Goal: Task Accomplishment & Management: Complete application form

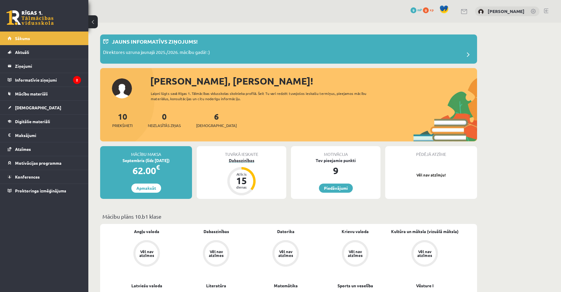
click at [242, 162] on div "Dabaszinības" at bounding box center [242, 160] width 90 height 6
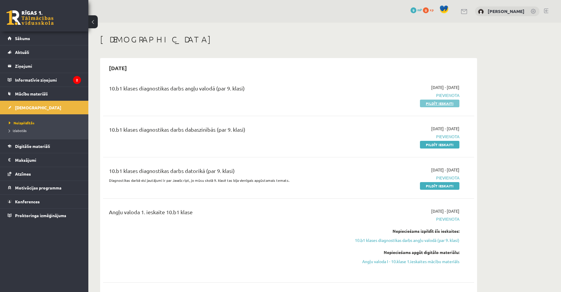
click at [435, 104] on link "Pildīt ieskaiti" at bounding box center [439, 104] width 39 height 8
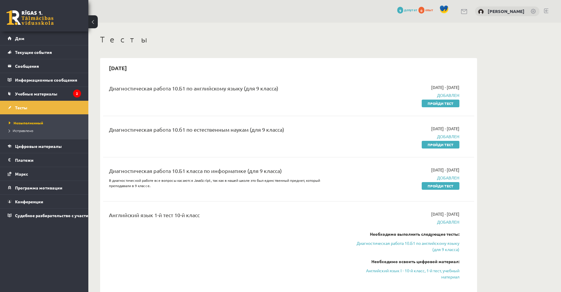
click at [187, 90] on font "Диагностическая работа 10.Б1 по английскому языку (для 9 класса)" at bounding box center [193, 88] width 169 height 6
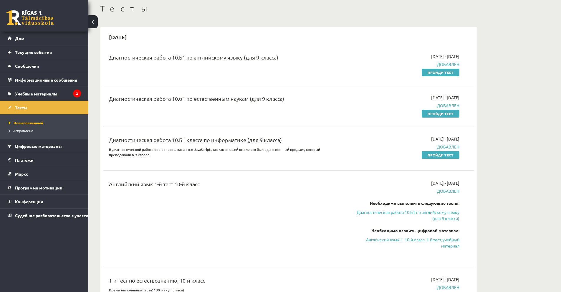
scroll to position [29, 0]
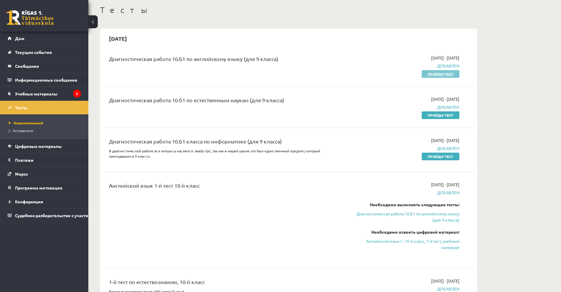
click at [436, 75] on font "Пройди тест" at bounding box center [441, 74] width 26 height 5
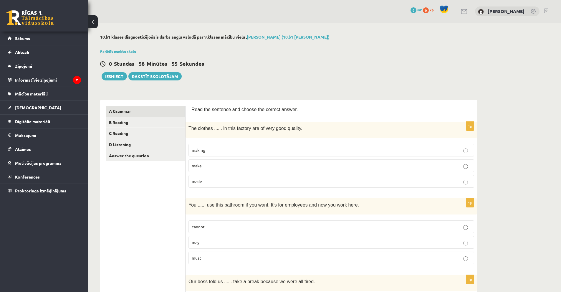
click at [199, 151] on span "making" at bounding box center [199, 149] width 14 height 5
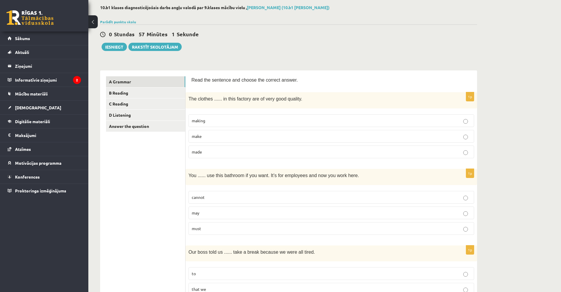
scroll to position [147, 0]
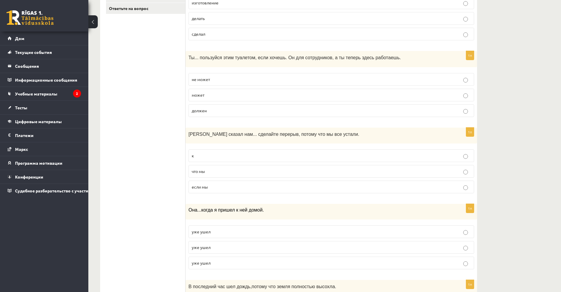
click at [191, 96] on label "может" at bounding box center [331, 95] width 286 height 13
click at [195, 97] on font "может" at bounding box center [198, 94] width 13 height 5
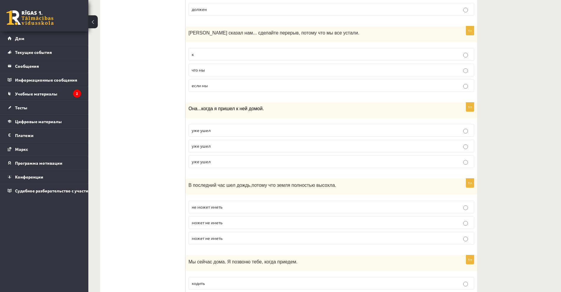
scroll to position [236, 0]
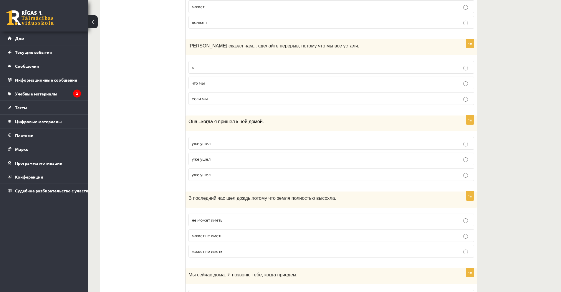
click at [197, 87] on label "что мы" at bounding box center [331, 83] width 286 height 13
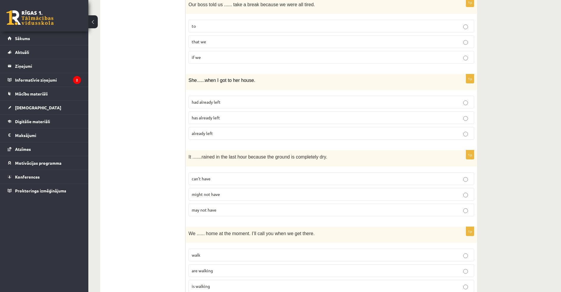
scroll to position [265, 0]
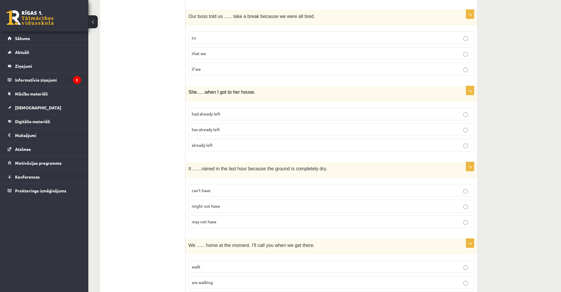
drag, startPoint x: 527, startPoint y: 55, endPoint x: 523, endPoint y: 55, distance: 3.5
click at [219, 130] on span "has already left" at bounding box center [206, 129] width 28 height 5
click at [218, 116] on span "had already left" at bounding box center [206, 113] width 29 height 5
click at [188, 91] on div "She ...... when I got to her house." at bounding box center [332, 94] width 292 height 16
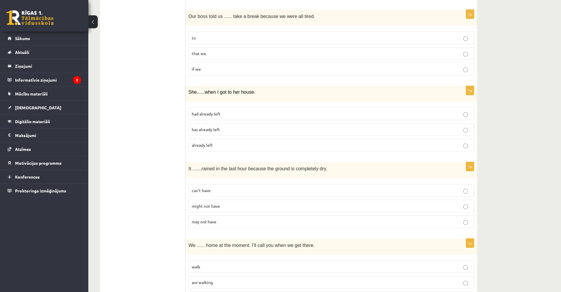
drag, startPoint x: 214, startPoint y: 91, endPoint x: 267, endPoint y: 93, distance: 52.5
click at [267, 93] on p "She ...... when I got to her house." at bounding box center [316, 92] width 256 height 6
click at [243, 92] on span "when I got to her house." at bounding box center [230, 92] width 51 height 5
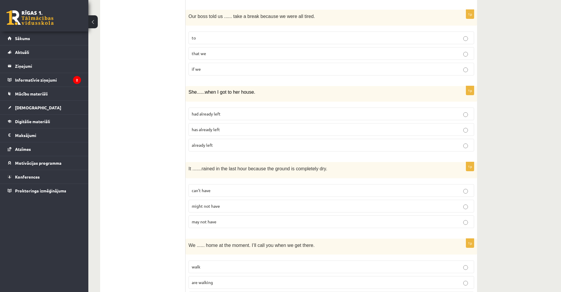
click at [210, 153] on fieldset "had already left has already left already left" at bounding box center [331, 129] width 286 height 49
click at [208, 139] on label "already left" at bounding box center [331, 145] width 286 height 13
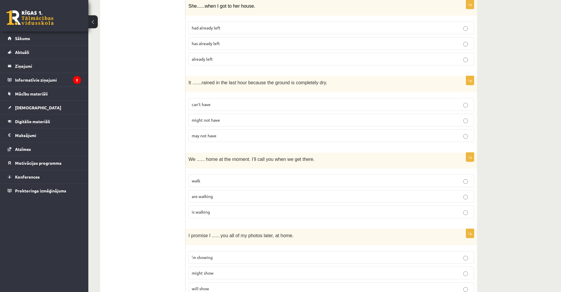
scroll to position [353, 0]
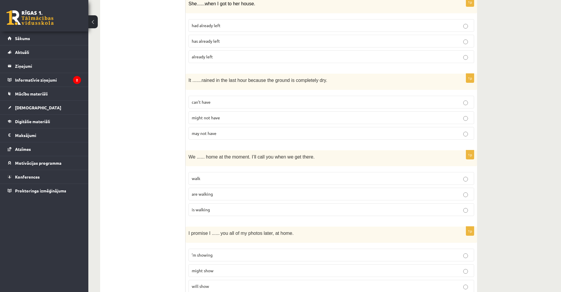
click at [202, 80] on span "rained in the last hour because the ground is completely dry." at bounding box center [264, 80] width 126 height 5
copy div "It ....... rained in the last hour because the ground is completely dry."
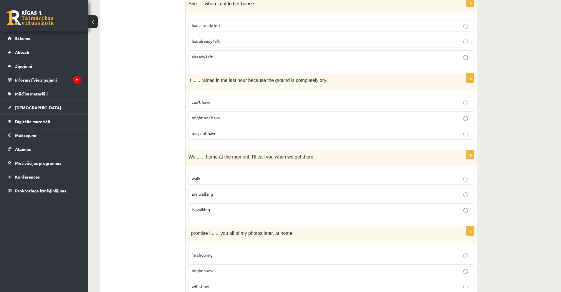
click at [219, 105] on p "can’t have" at bounding box center [331, 102] width 279 height 6
click at [211, 80] on span "rained in the last hour because the ground is completely dry." at bounding box center [264, 80] width 126 height 5
click at [212, 80] on span "rained in the last hour because the ground is completely dry." at bounding box center [264, 80] width 126 height 5
copy div "It ....... rained in the last hour because the ground is completely dry."
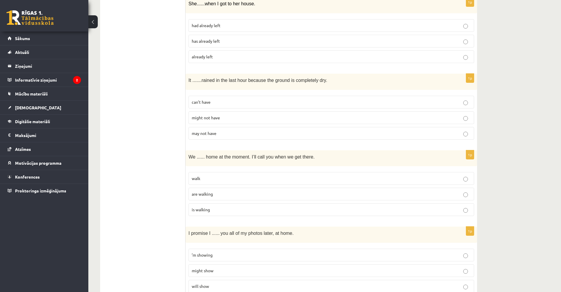
click at [199, 118] on span "might not have" at bounding box center [206, 117] width 28 height 5
click at [202, 102] on span "can’t have" at bounding box center [201, 101] width 19 height 5
click at [189, 81] on span "It ......." at bounding box center [194, 80] width 13 height 5
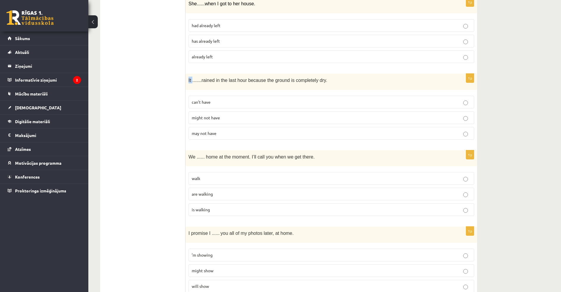
click at [189, 81] on span "It ......." at bounding box center [194, 80] width 13 height 5
copy div "It ....... rained in the last hour because the ground is completely dry."
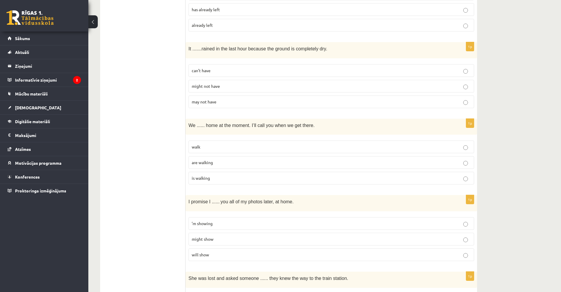
scroll to position [442, 0]
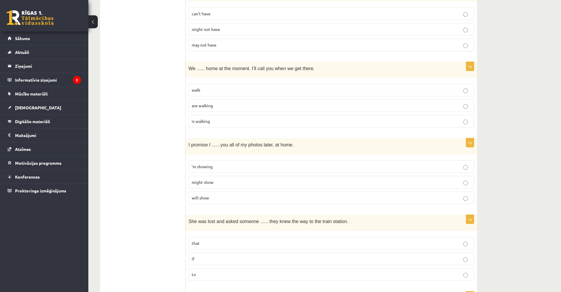
click at [213, 96] on label "walk" at bounding box center [331, 90] width 286 height 13
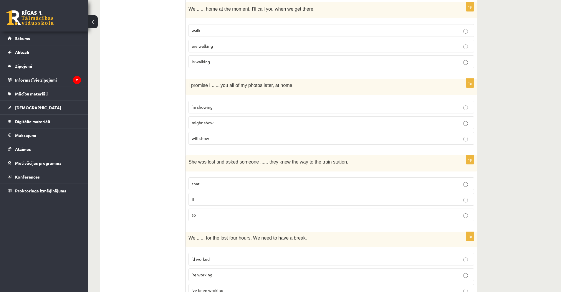
scroll to position [501, 0]
click at [216, 136] on p "will show" at bounding box center [331, 139] width 279 height 6
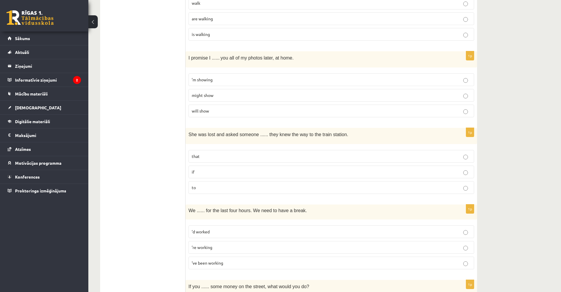
scroll to position [618, 0]
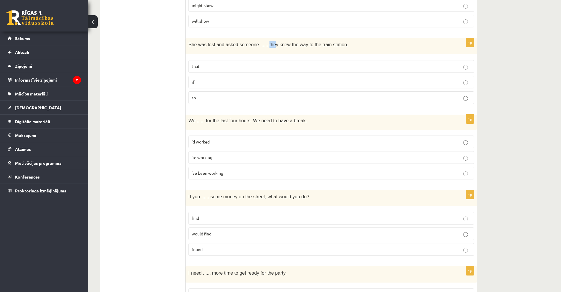
drag, startPoint x: 260, startPoint y: 45, endPoint x: 267, endPoint y: 45, distance: 6.8
click at [267, 45] on span "She was lost and asked someone ...... they knew the way to the train station." at bounding box center [268, 44] width 160 height 5
click at [287, 47] on span "She was lost and asked someone ...... they knew the way to the train station." at bounding box center [268, 44] width 160 height 5
click at [263, 92] on label "to" at bounding box center [331, 97] width 286 height 13
drag, startPoint x: 260, startPoint y: 44, endPoint x: 332, endPoint y: 44, distance: 71.9
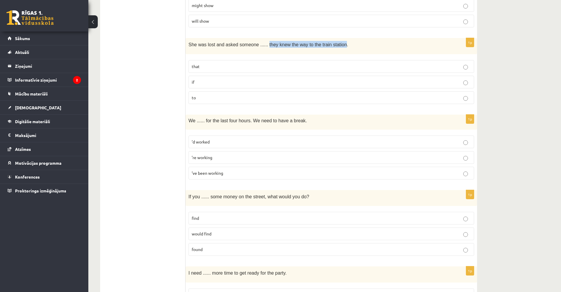
click at [332, 44] on span "She was lost and asked someone ...... they knew the way to the train station." at bounding box center [268, 44] width 160 height 5
copy span "they knew the way to the train station"
click at [154, 93] on ul "A Grammar B Reading C Reading D Listening Answer the question" at bounding box center [146, 255] width 80 height 1537
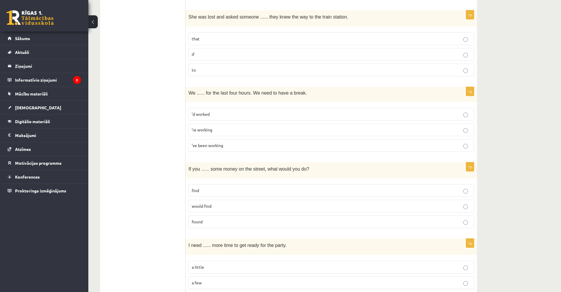
scroll to position [677, 0]
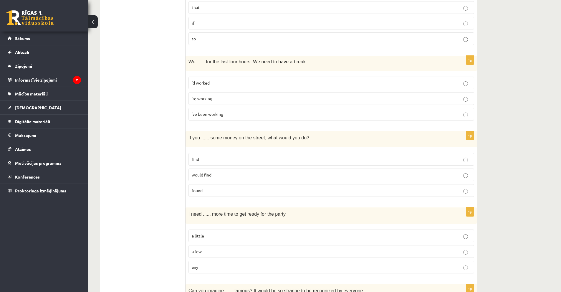
click at [230, 97] on p "’re working" at bounding box center [331, 98] width 279 height 6
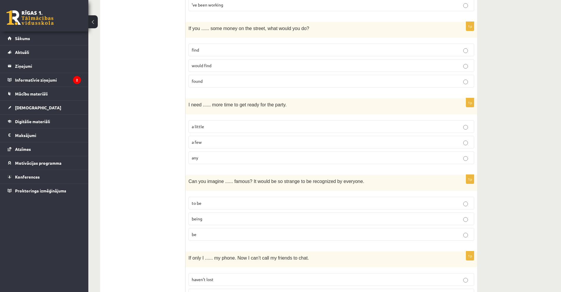
scroll to position [795, 0]
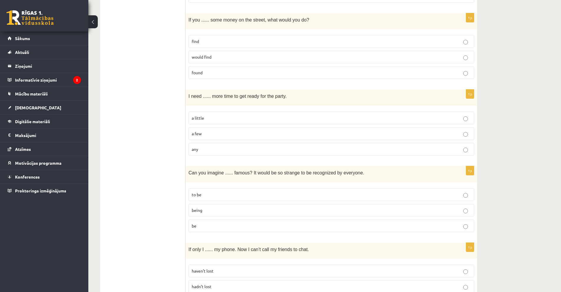
click at [204, 44] on p "find" at bounding box center [331, 41] width 279 height 6
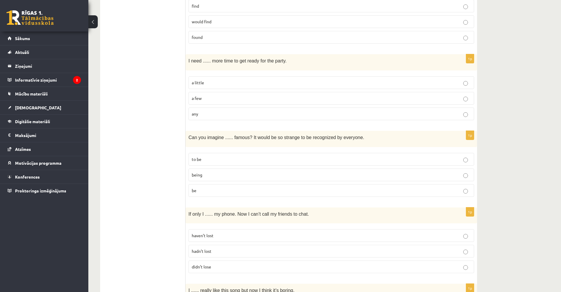
scroll to position [825, 0]
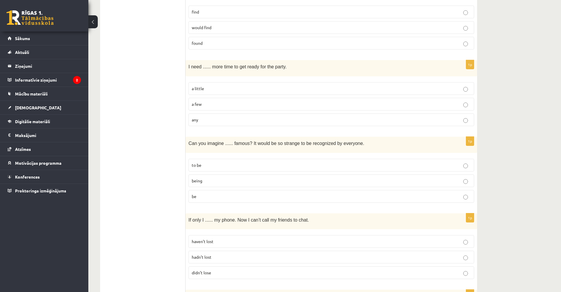
click at [236, 86] on p "a little" at bounding box center [331, 88] width 279 height 6
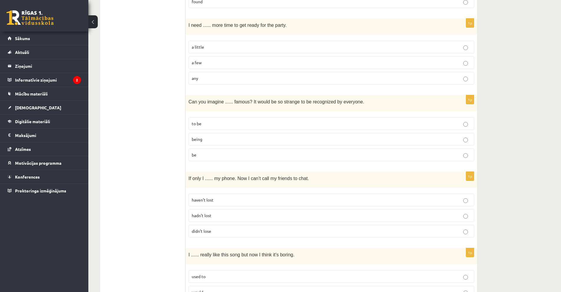
scroll to position [913, 0]
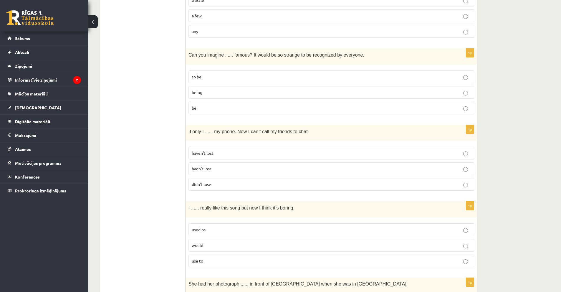
click at [209, 77] on p "to be" at bounding box center [331, 77] width 279 height 6
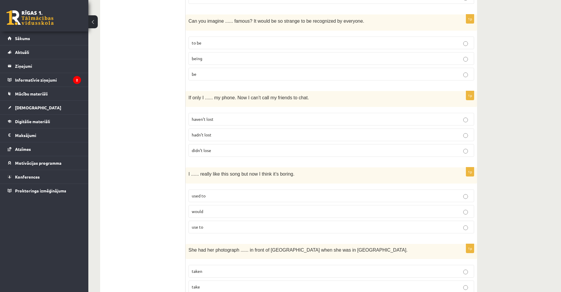
scroll to position [942, 0]
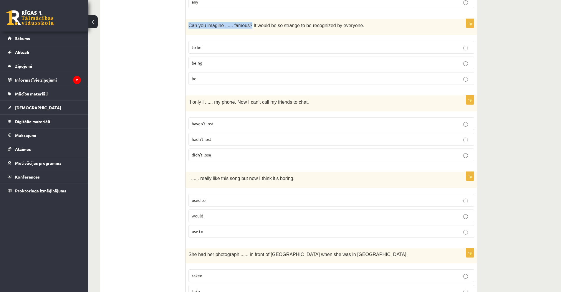
drag, startPoint x: 187, startPoint y: 25, endPoint x: 245, endPoint y: 24, distance: 58.3
click at [245, 24] on div "Can you imagine ...... famous? It would be so strange to be recognized by every…" at bounding box center [332, 27] width 292 height 16
copy span "Can you imagine ...... famous?"
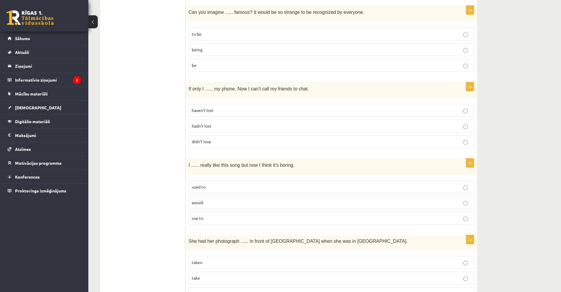
scroll to position [972, 0]
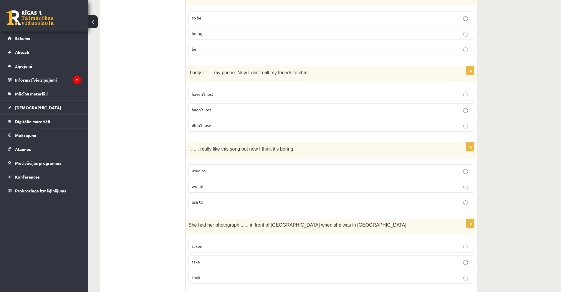
click at [210, 35] on p "being" at bounding box center [331, 33] width 279 height 6
click at [204, 97] on p "haven’t lost" at bounding box center [331, 94] width 279 height 6
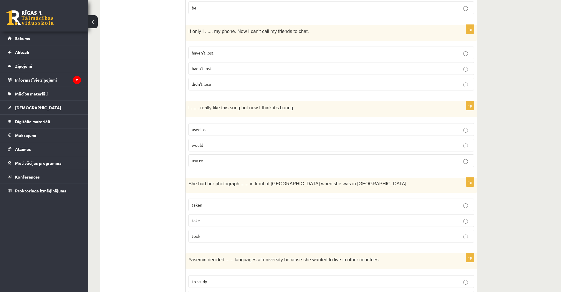
scroll to position [1001, 0]
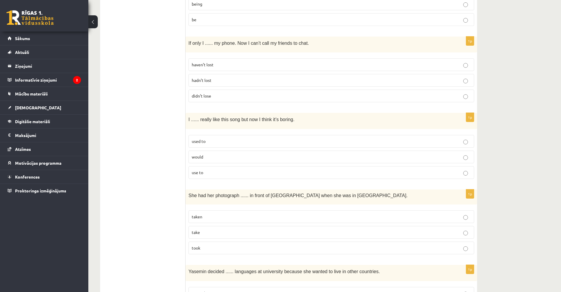
click at [208, 84] on label "hadn’t lost" at bounding box center [331, 80] width 286 height 13
click at [240, 70] on label "haven’t lost" at bounding box center [331, 64] width 286 height 13
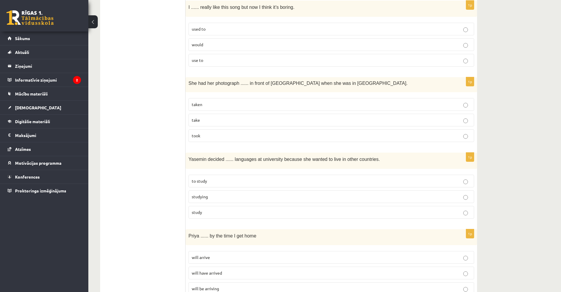
scroll to position [1060, 0]
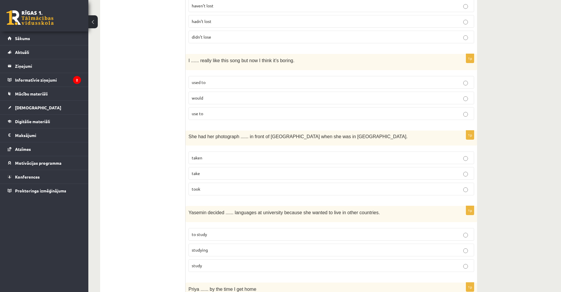
click at [201, 113] on span "use to" at bounding box center [197, 113] width 11 height 5
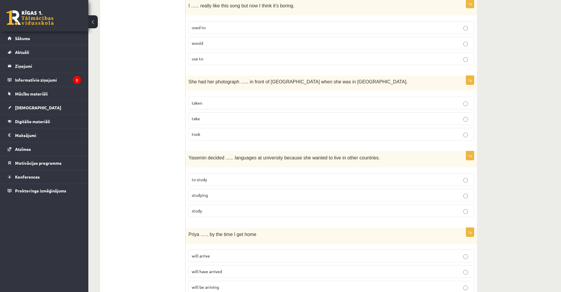
scroll to position [1119, 0]
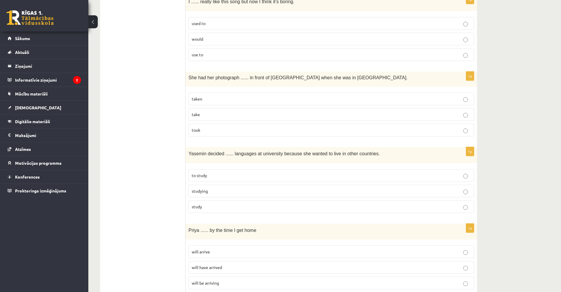
click at [209, 113] on p "take" at bounding box center [331, 114] width 279 height 6
click at [209, 102] on label "taken" at bounding box center [331, 98] width 286 height 13
click at [225, 110] on label "take" at bounding box center [331, 114] width 286 height 13
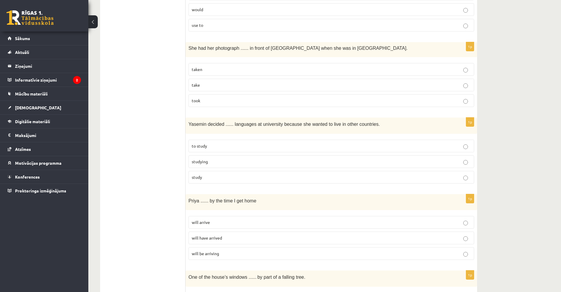
click at [207, 64] on label "taken" at bounding box center [331, 69] width 286 height 13
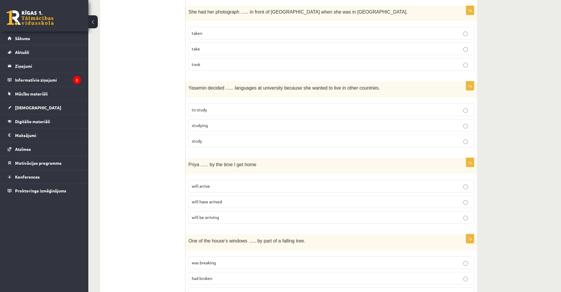
scroll to position [1237, 0]
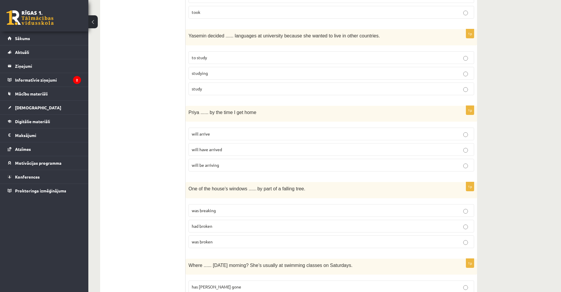
click at [212, 63] on label "to study" at bounding box center [331, 57] width 286 height 13
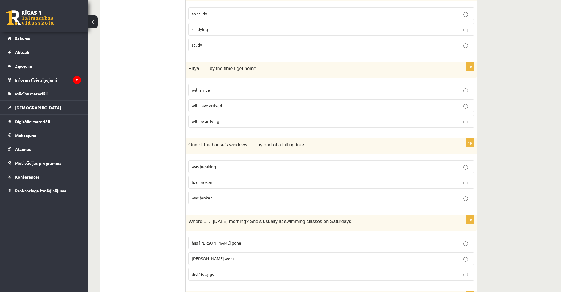
scroll to position [1325, 0]
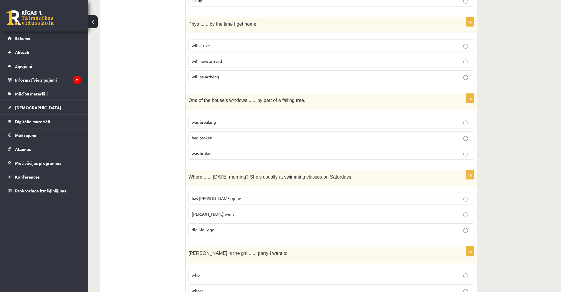
click at [220, 67] on label "will have arrived" at bounding box center [331, 61] width 286 height 13
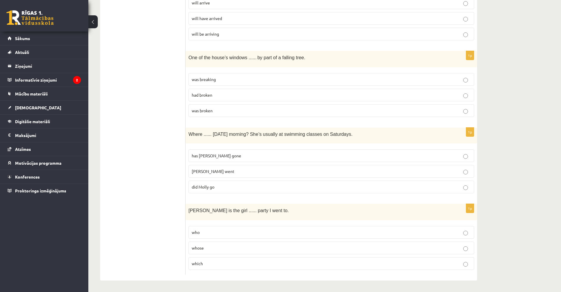
scroll to position [1369, 0]
click at [223, 82] on p "was breaking" at bounding box center [331, 79] width 279 height 6
click at [215, 160] on label "has Molly gone" at bounding box center [331, 155] width 286 height 13
click at [217, 166] on label "Molly went" at bounding box center [331, 171] width 286 height 13
drag, startPoint x: 249, startPoint y: 131, endPoint x: 186, endPoint y: 133, distance: 62.8
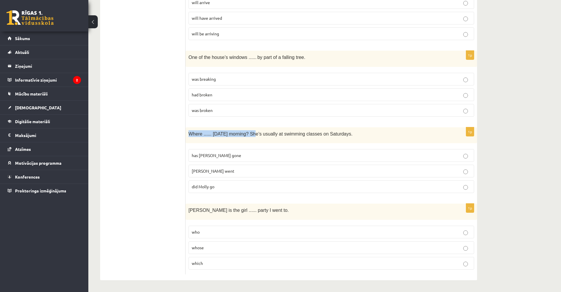
click at [186, 133] on div "Where ...... yesterday morning? She’s usually at swimming classes on Saturdays." at bounding box center [332, 135] width 292 height 16
copy span "Where ...... yesterday morning?"
click at [219, 156] on span "has Molly gone" at bounding box center [216, 155] width 49 height 5
click at [196, 234] on span "who" at bounding box center [196, 231] width 8 height 5
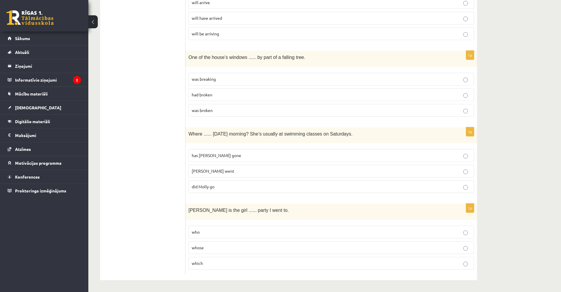
click at [191, 208] on span "Jenny is the girl ...... party I went to." at bounding box center [238, 210] width 100 height 5
copy div "Jenny is the girl ...... party I went to."
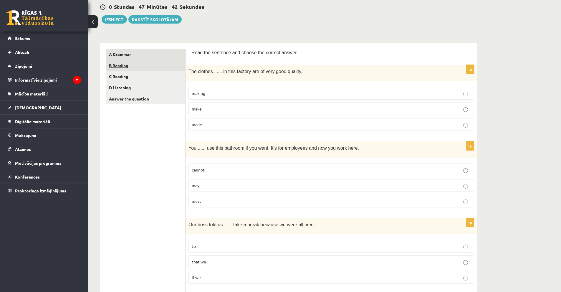
scroll to position [0, 0]
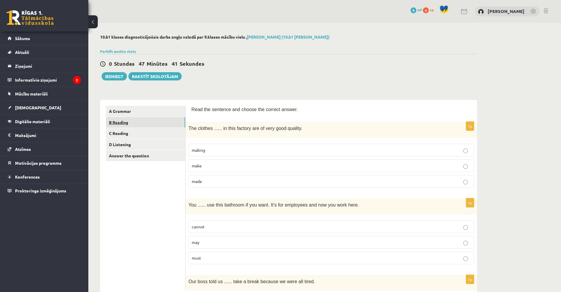
click at [142, 123] on link "B Reading" at bounding box center [145, 122] width 79 height 11
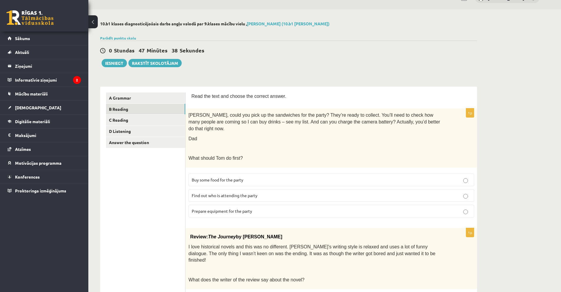
scroll to position [29, 0]
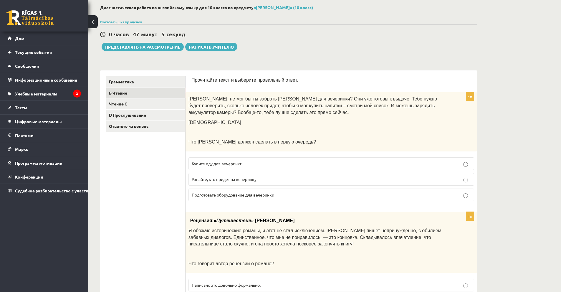
click at [472, 35] on div "0 часов 47 минут 5 секунд" at bounding box center [288, 35] width 377 height 8
click at [240, 183] on label "Узнайте, кто придет на вечеринку" at bounding box center [331, 179] width 286 height 13
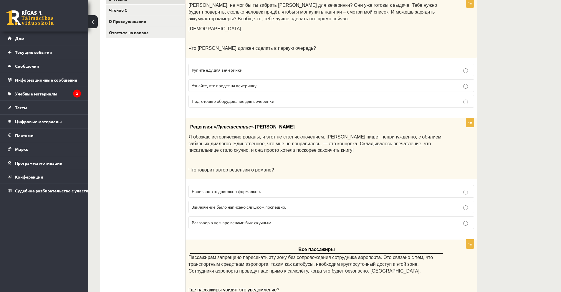
scroll to position [0, 0]
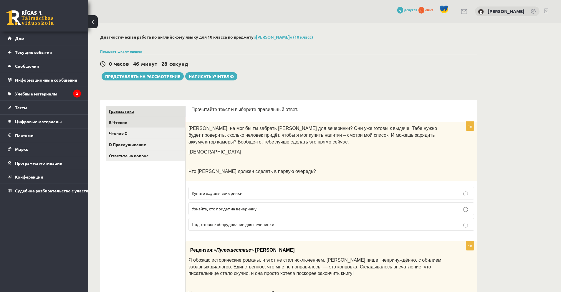
click at [147, 111] on link "Грамматика" at bounding box center [145, 111] width 79 height 11
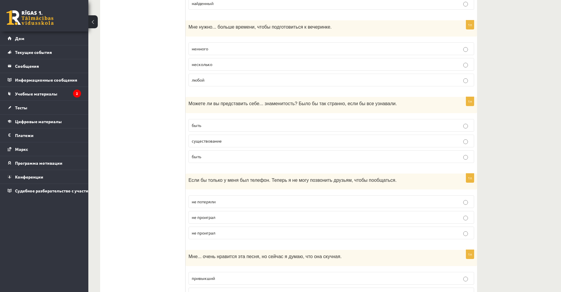
scroll to position [913, 0]
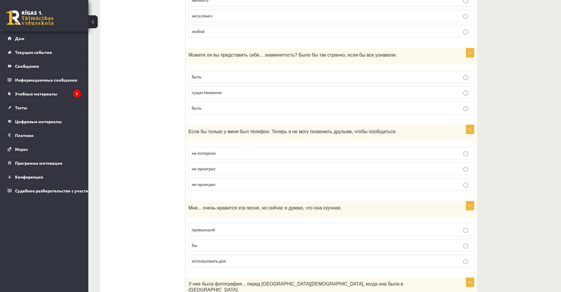
click at [203, 78] on p "быть" at bounding box center [331, 77] width 279 height 6
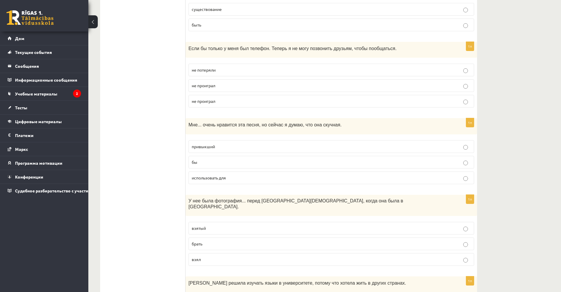
scroll to position [1001, 0]
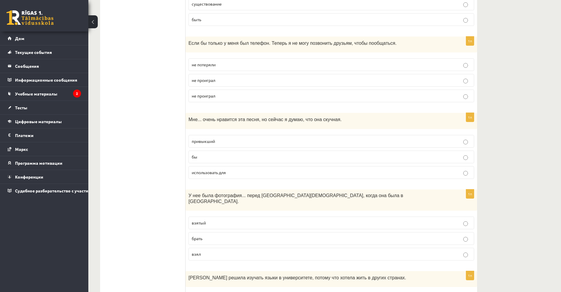
click at [206, 70] on label "не потеряли" at bounding box center [331, 64] width 286 height 13
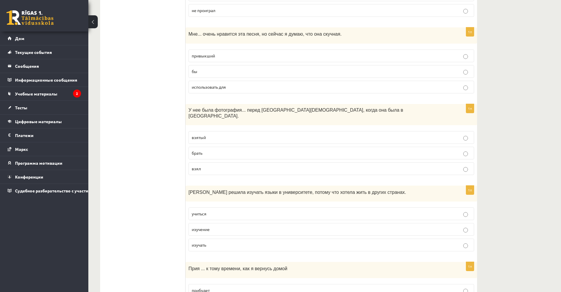
scroll to position [1090, 0]
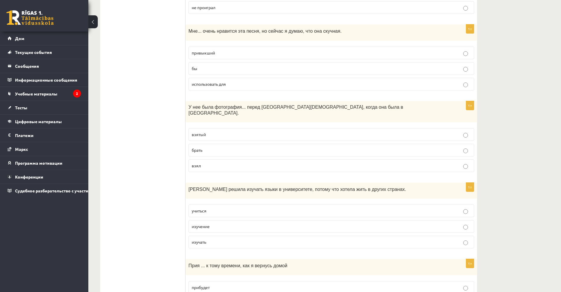
click at [196, 56] on p "привыкший" at bounding box center [331, 53] width 279 height 6
click at [210, 76] on fieldset "привыкший бы использовать для" at bounding box center [331, 68] width 286 height 49
click at [206, 72] on label "бы" at bounding box center [331, 68] width 286 height 13
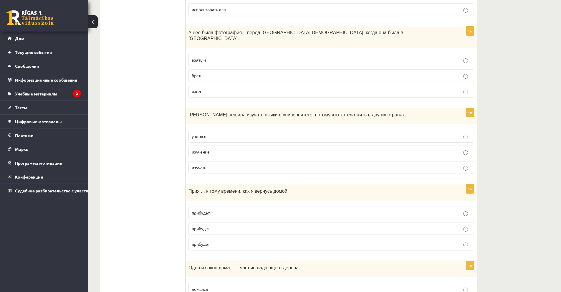
scroll to position [1149, 0]
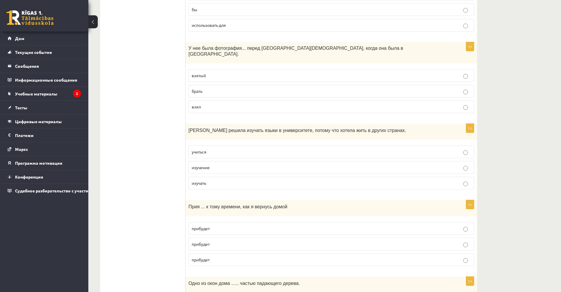
click at [201, 73] on font "взятый" at bounding box center [199, 75] width 14 height 5
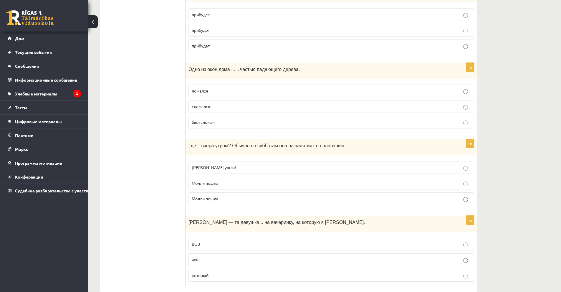
scroll to position [1369, 0]
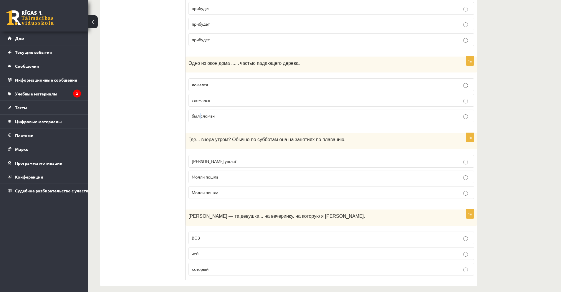
click at [200, 115] on label "был сломан" at bounding box center [331, 116] width 286 height 13
click at [200, 114] on label "был сломан" at bounding box center [331, 116] width 286 height 13
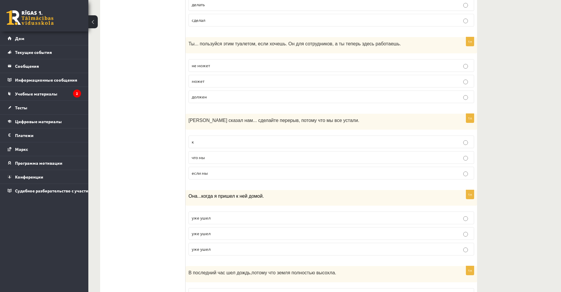
scroll to position [0, 0]
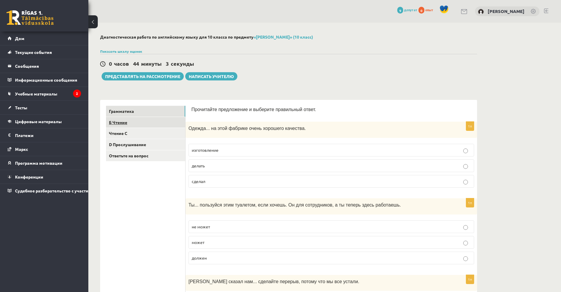
click at [148, 120] on link "Б Чтение" at bounding box center [145, 122] width 79 height 11
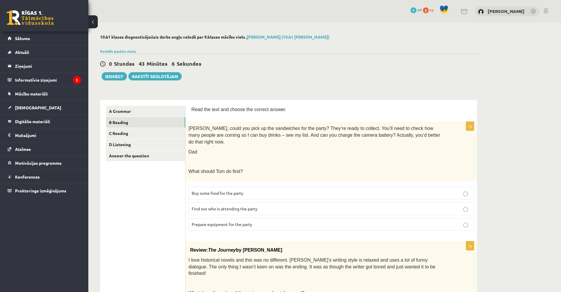
click at [451, 46] on div at bounding box center [288, 44] width 377 height 6
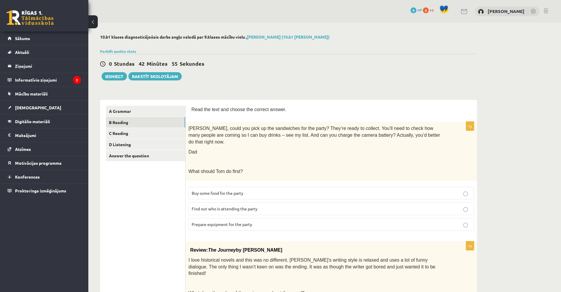
click at [296, 11] on div "0 Dāvanas 9 mP 0 xp Stepans Grigorjevs" at bounding box center [324, 11] width 473 height 23
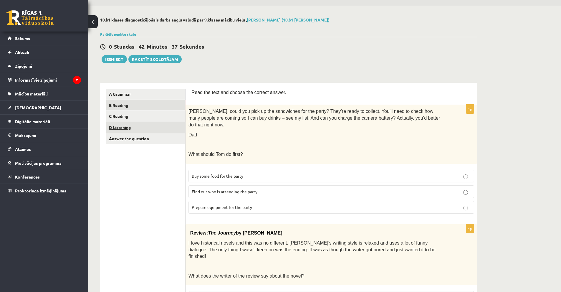
scroll to position [29, 0]
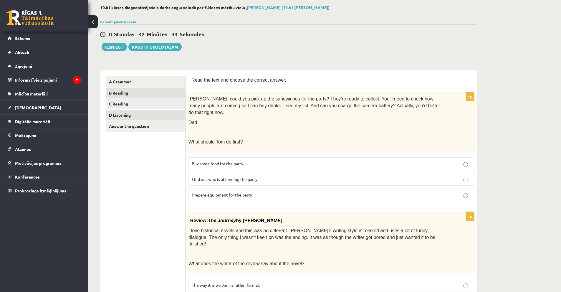
click at [144, 115] on link "D Listening" at bounding box center [145, 115] width 79 height 11
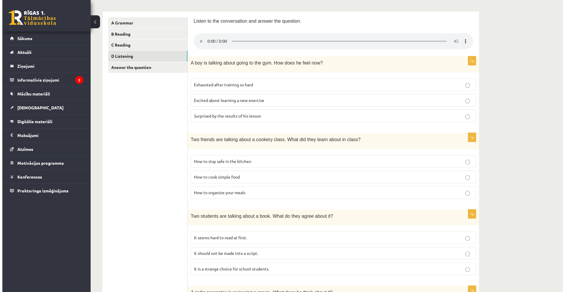
scroll to position [0, 0]
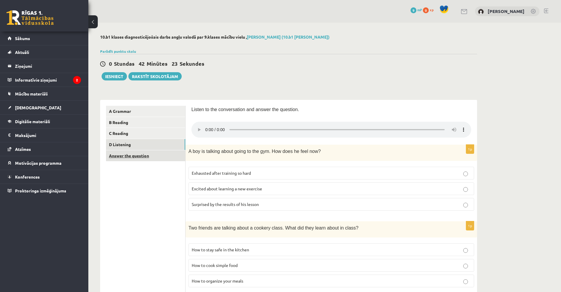
click at [135, 156] on link "Answer the question" at bounding box center [145, 155] width 79 height 11
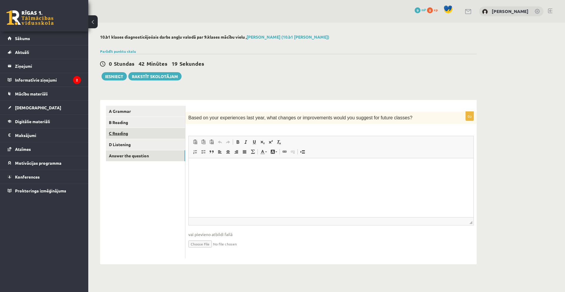
click at [145, 135] on link "C Reading" at bounding box center [145, 133] width 79 height 11
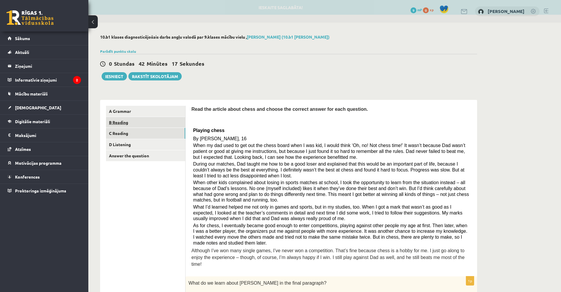
click at [139, 126] on link "B Reading" at bounding box center [145, 122] width 79 height 11
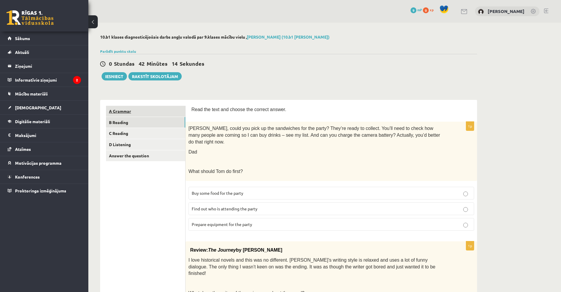
click at [139, 114] on link "A Grammar" at bounding box center [145, 111] width 79 height 11
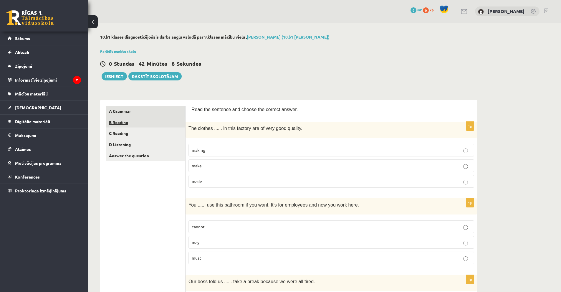
click at [146, 120] on link "B Reading" at bounding box center [145, 122] width 79 height 11
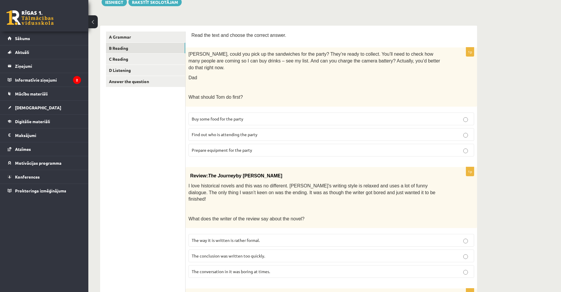
scroll to position [147, 0]
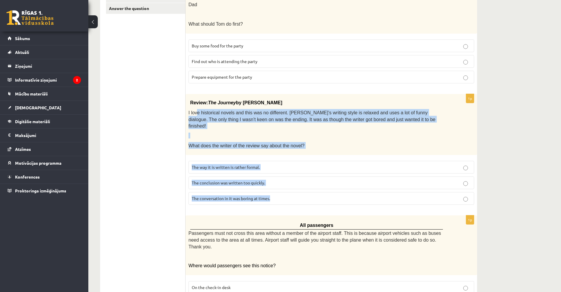
drag, startPoint x: 227, startPoint y: 148, endPoint x: 270, endPoint y: 187, distance: 57.8
click at [270, 187] on div "1p Review: The Journey by Elizabeth Brown I love historical novels and this was…" at bounding box center [332, 151] width 292 height 115
copy div "e historical novels and this was no different. Elizabeth’s writing style is rel…"
click at [241, 116] on div "Review: The Journey by Elizabeth Brown I love historical novels and this was no…" at bounding box center [332, 124] width 292 height 61
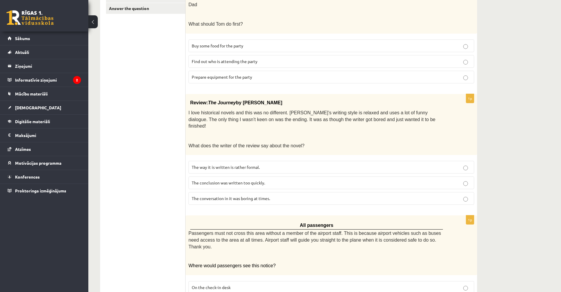
click at [209, 180] on span "The conclusion was written too quickly." at bounding box center [228, 182] width 73 height 5
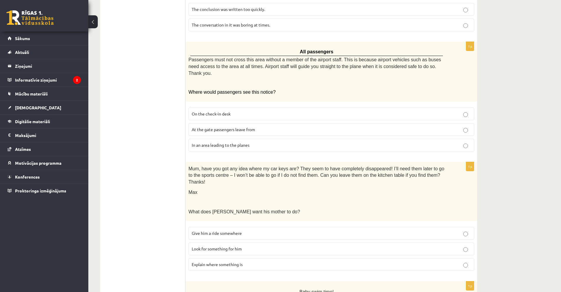
scroll to position [324, 0]
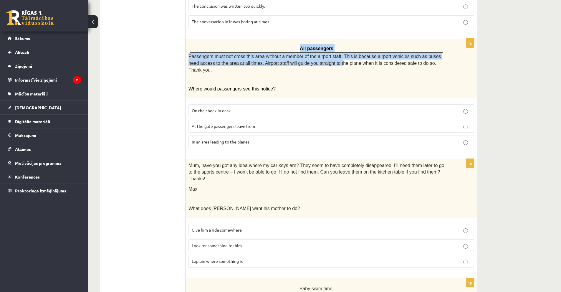
drag, startPoint x: 286, startPoint y: 37, endPoint x: 315, endPoint y: 61, distance: 37.6
click at [315, 54] on div "All passengers Passengers must not cross this area without a member of the airp…" at bounding box center [332, 69] width 292 height 60
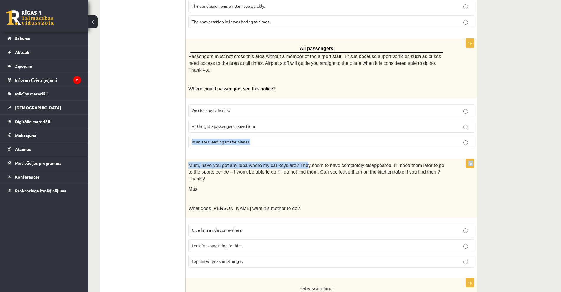
drag, startPoint x: 307, startPoint y: 106, endPoint x: 297, endPoint y: 133, distance: 28.8
click at [297, 133] on form "Read the text and choose the correct answer. 1p Tom, could you pick up the sand…" at bounding box center [331, 151] width 280 height 738
click at [298, 133] on form "Read the text and choose the correct answer. 1p Tom, could you pick up the sand…" at bounding box center [331, 151] width 280 height 738
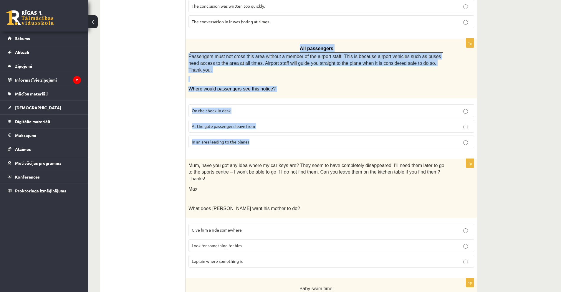
copy div "All passengers Passengers must not cross this area without a member of the airp…"
drag, startPoint x: 265, startPoint y: 33, endPoint x: 280, endPoint y: 122, distance: 90.5
click at [280, 122] on div "1p All passengers Passengers must not cross this area without a member of the a…" at bounding box center [332, 96] width 292 height 114
click at [164, 144] on ul "A Grammar B Reading C Reading D Listening Answer the question" at bounding box center [146, 151] width 80 height 738
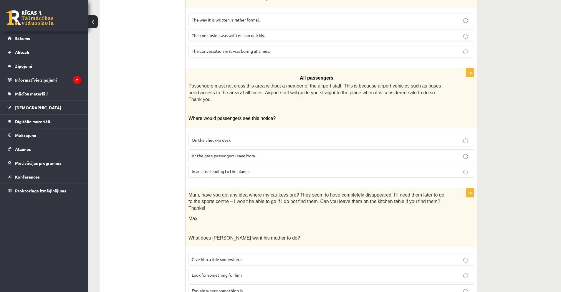
click at [202, 165] on label "In an area leading to the planes" at bounding box center [331, 171] width 286 height 13
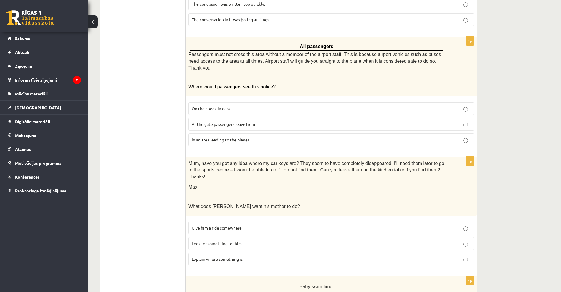
scroll to position [383, 0]
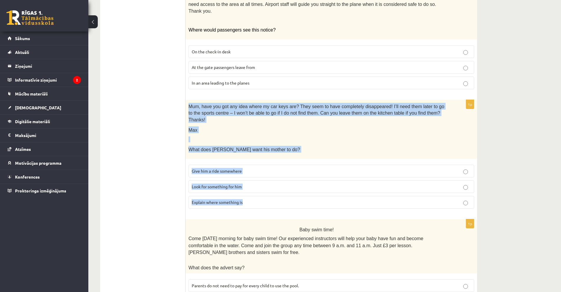
drag, startPoint x: 189, startPoint y: 85, endPoint x: 247, endPoint y: 178, distance: 109.2
click at [247, 178] on div "1p Mum, have you got any idea where my car keys are? They seem to have complete…" at bounding box center [332, 157] width 292 height 114
copy div "Mum, have you got any idea where my car keys are? They seem to have completely …"
click at [158, 132] on ul "A Grammar B Reading C Reading D Listening Answer the question" at bounding box center [146, 92] width 80 height 738
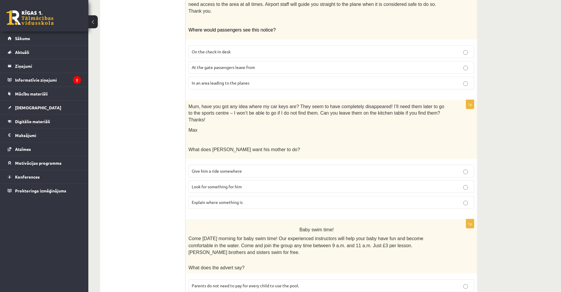
click at [221, 184] on span "Look for something for him" at bounding box center [217, 186] width 50 height 5
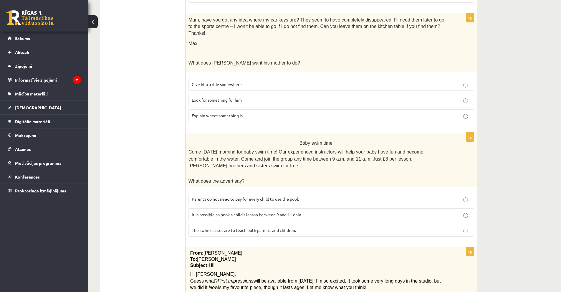
scroll to position [471, 0]
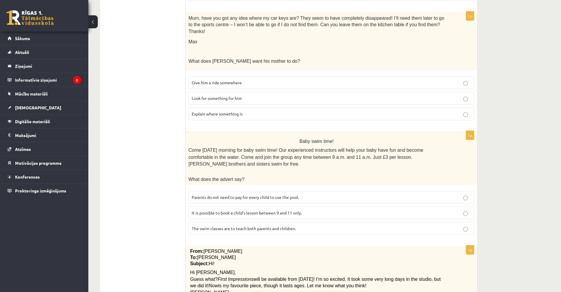
click at [242, 194] on span "Parents do not need to pay for every child to use the pool." at bounding box center [245, 196] width 107 height 5
click at [240, 210] on span "It is possible to book a child’s lesson between 9 and 11 only." at bounding box center [247, 212] width 110 height 5
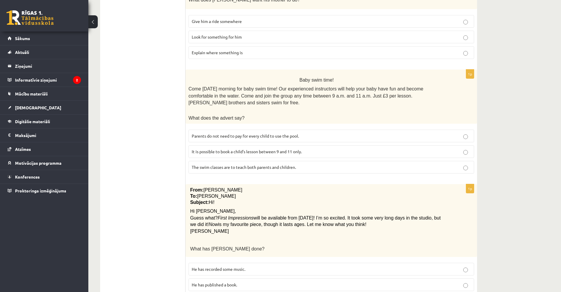
scroll to position [535, 0]
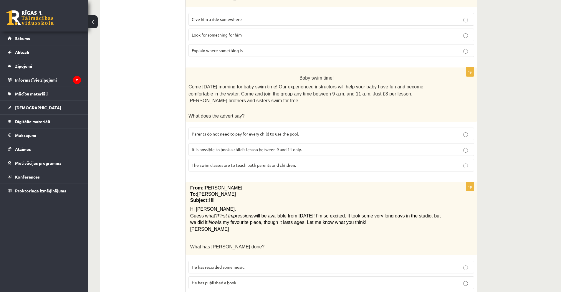
click at [302, 221] on div "1p From: Pete To: Cathy Subject: Hi! Hi Cathy, Guess what? First Impressions wi…" at bounding box center [332, 245] width 292 height 127
click at [306, 261] on label "He has recorded some music." at bounding box center [331, 267] width 286 height 13
click at [293, 213] on p "Guess what? First Impressions will be available from next Monday! I’m so excite…" at bounding box center [316, 219] width 253 height 13
click at [312, 213] on p "Guess what? First Impressions will be available from next Monday! I’m so excite…" at bounding box center [316, 219] width 253 height 13
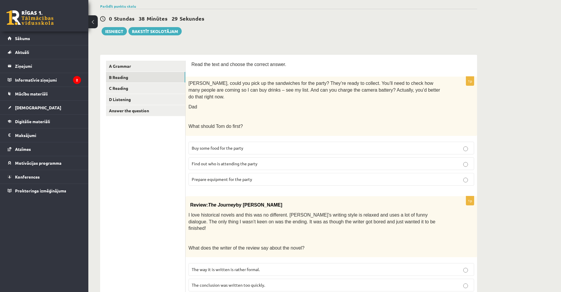
scroll to position [0, 0]
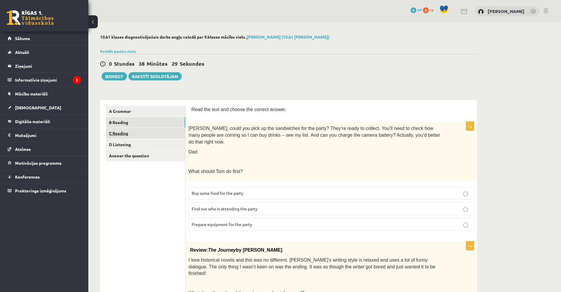
click at [140, 136] on link "C Reading" at bounding box center [145, 133] width 79 height 11
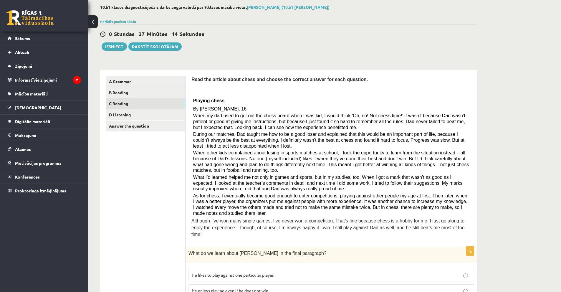
scroll to position [29, 0]
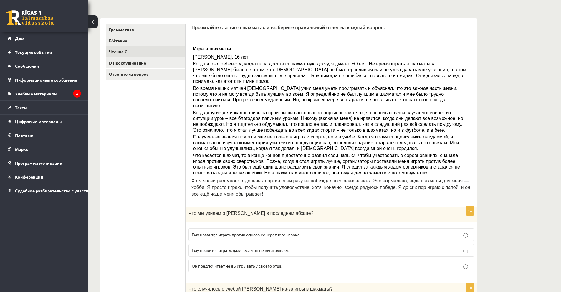
scroll to position [88, 0]
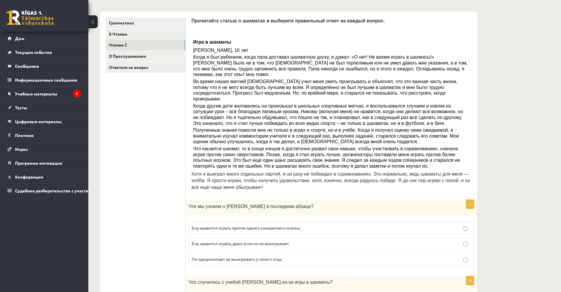
click at [250, 241] on font "Ему нравится играть, даже если он не выигрывает." at bounding box center [240, 243] width 97 height 5
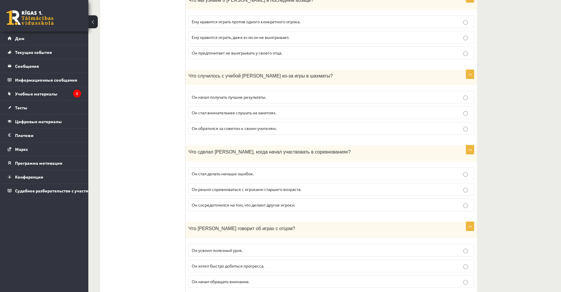
scroll to position [265, 0]
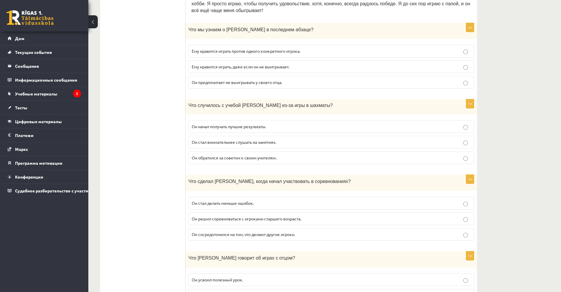
click at [196, 124] on font "Он начал получать лучшие результаты." at bounding box center [229, 126] width 75 height 5
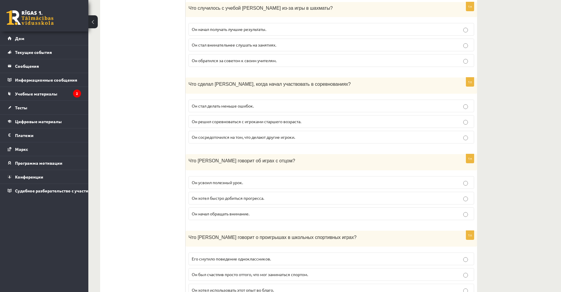
scroll to position [353, 0]
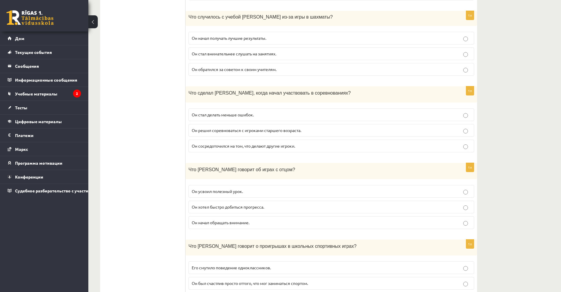
click at [204, 128] on font "Он решил соревноваться с игроками старшего возраста." at bounding box center [247, 130] width 110 height 5
click at [209, 108] on label "Он стал делать меньше ошибок." at bounding box center [331, 114] width 286 height 13
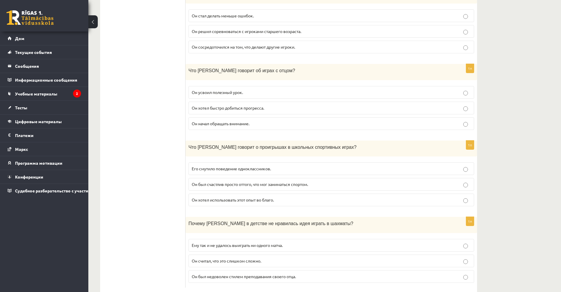
scroll to position [454, 0]
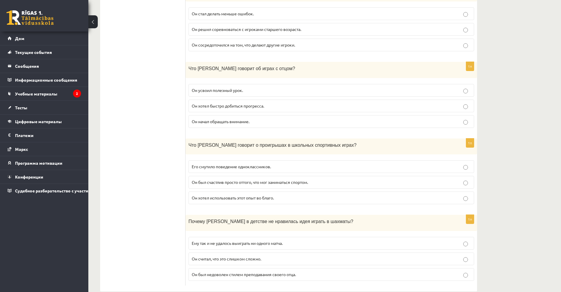
click at [190, 84] on label "Он усвоил полезный урок." at bounding box center [331, 90] width 286 height 13
click at [204, 195] on font "Он хотел использовать этот опыт во благо." at bounding box center [233, 197] width 82 height 5
click at [221, 237] on label "Ему так и не удалось выиграть ни одного матча." at bounding box center [331, 243] width 286 height 13
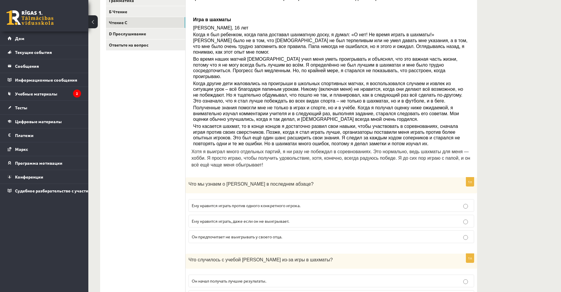
scroll to position [0, 0]
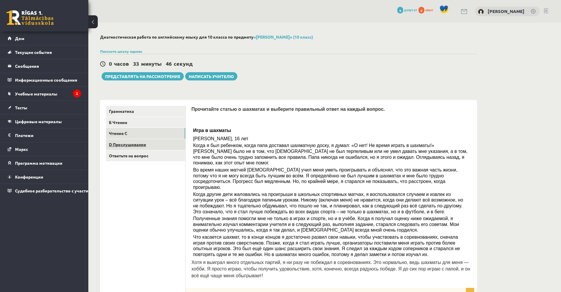
click at [134, 145] on font "D Прослушивание" at bounding box center [127, 144] width 37 height 5
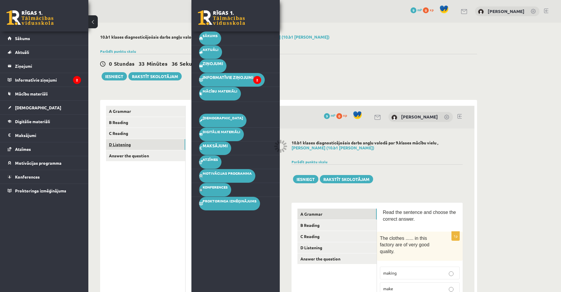
click at [135, 143] on link "D Listening" at bounding box center [145, 144] width 79 height 11
click at [132, 130] on link "C Reading" at bounding box center [145, 133] width 79 height 11
click at [129, 132] on link "C Reading" at bounding box center [145, 133] width 79 height 11
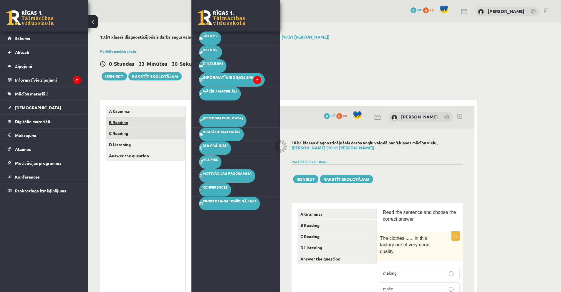
click at [122, 123] on link "B Reading" at bounding box center [145, 122] width 79 height 11
click at [127, 111] on link "A Grammar" at bounding box center [145, 111] width 79 height 11
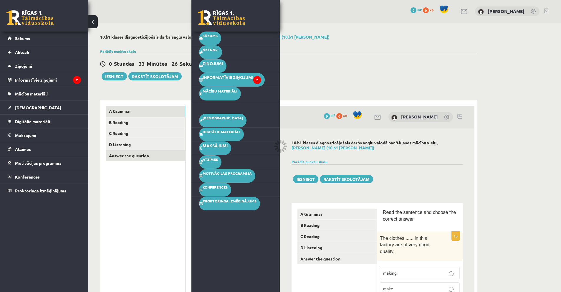
click at [120, 155] on link "Answer the question" at bounding box center [145, 155] width 79 height 11
click at [119, 142] on link "D Listening" at bounding box center [145, 144] width 79 height 11
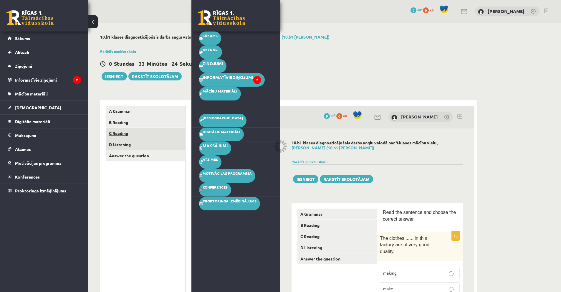
click at [118, 135] on link "C Reading" at bounding box center [145, 133] width 79 height 11
click at [136, 121] on link "B Reading" at bounding box center [145, 122] width 79 height 11
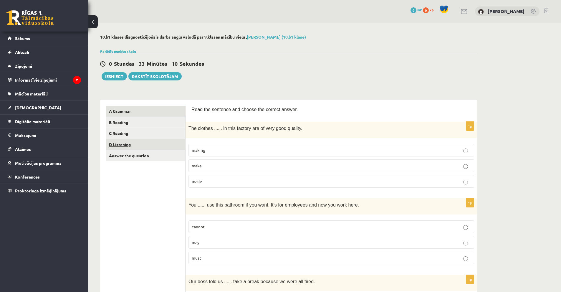
click at [144, 146] on link "D Listening" at bounding box center [145, 144] width 79 height 11
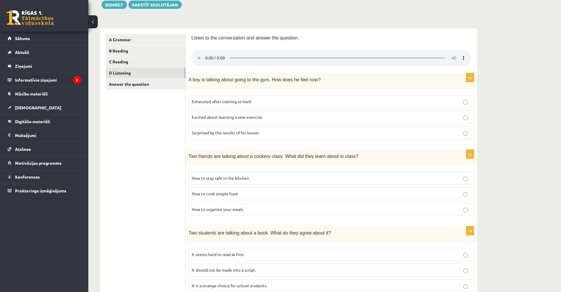
scroll to position [59, 0]
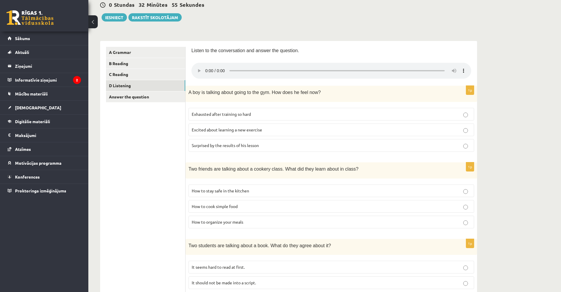
click at [212, 112] on span "Exhausted after training so hard" at bounding box center [221, 113] width 59 height 5
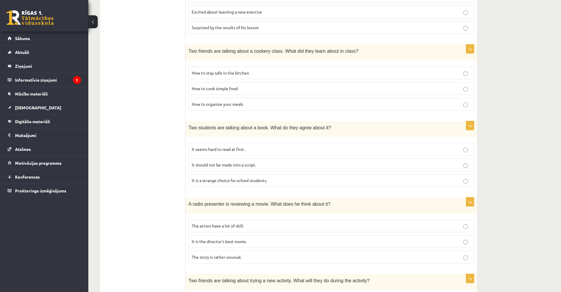
click at [218, 105] on span "How to organize your meals" at bounding box center [218, 103] width 52 height 5
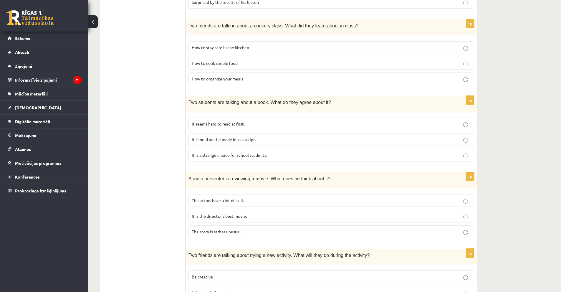
scroll to position [236, 0]
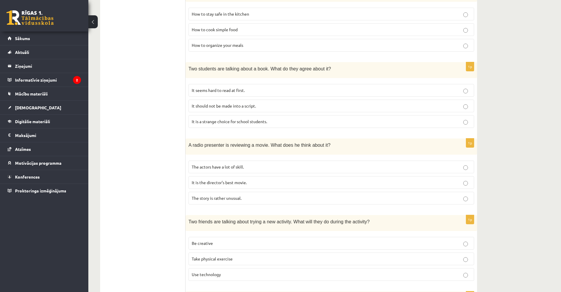
click at [219, 96] on label "It seems hard to read at first." at bounding box center [331, 90] width 286 height 13
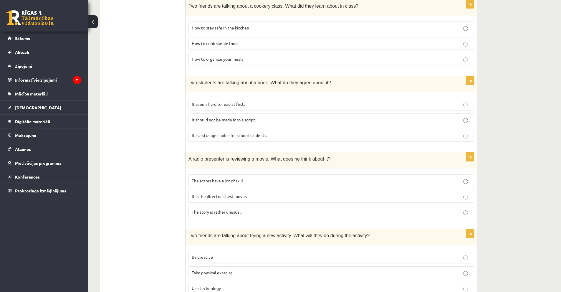
scroll to position [206, 0]
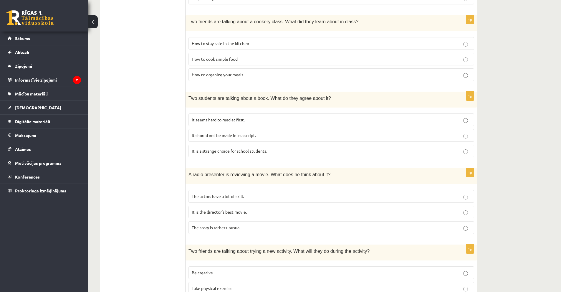
click at [206, 147] on label "It is a strange choice for school students." at bounding box center [331, 151] width 286 height 13
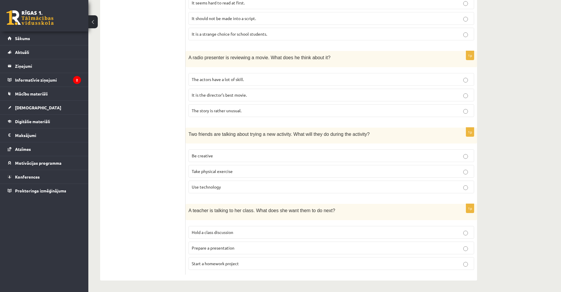
scroll to position [324, 0]
click at [199, 74] on label "The actors have a lot of skill." at bounding box center [331, 79] width 286 height 13
click at [202, 161] on label "Be creative" at bounding box center [331, 155] width 286 height 13
click at [202, 158] on p "Be creative" at bounding box center [331, 155] width 279 height 6
click at [173, 159] on ul "A Grammar B Reading C Reading D Listening Answer the question" at bounding box center [146, 28] width 80 height 492
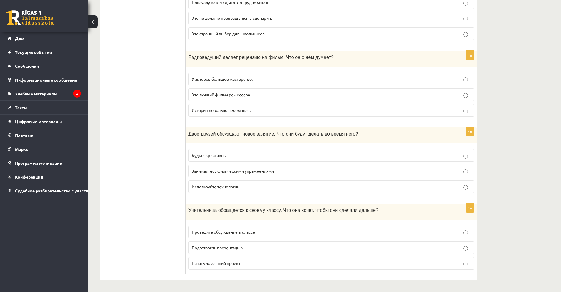
click at [387, 168] on p "Занимайтесь физическими упражнениями" at bounding box center [331, 171] width 279 height 6
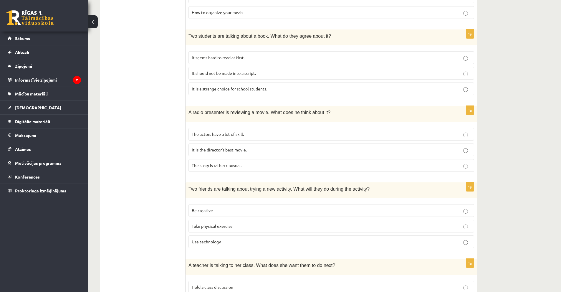
scroll to position [265, 0]
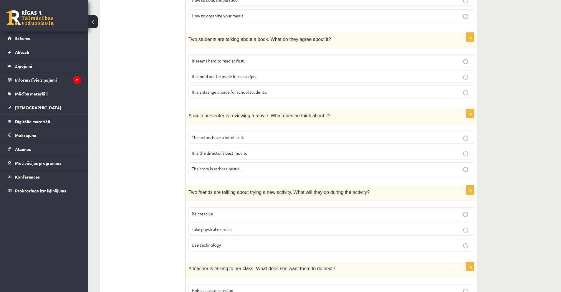
click at [291, 155] on p "It is the director’s best movie." at bounding box center [331, 153] width 279 height 6
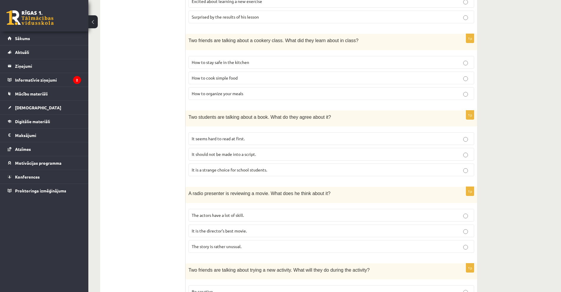
scroll to position [177, 0]
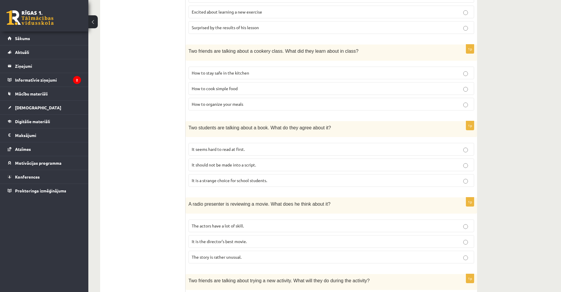
click at [157, 117] on ul "A Grammar B Reading C Reading D Listening Answer the question" at bounding box center [146, 175] width 80 height 492
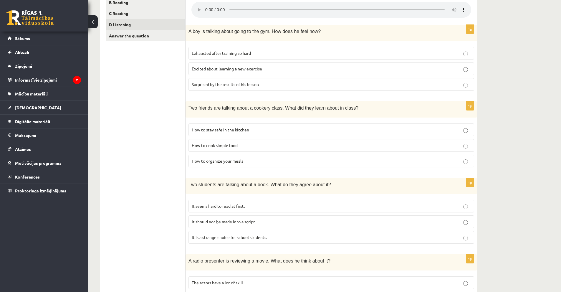
scroll to position [118, 0]
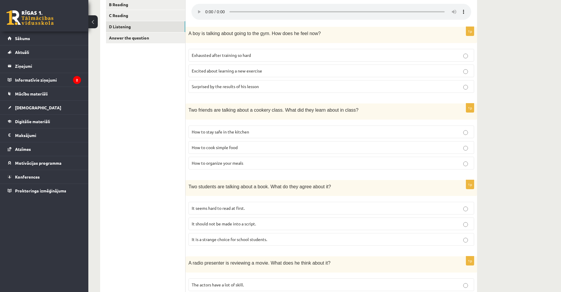
click at [229, 147] on span "How to cook simple food" at bounding box center [215, 147] width 46 height 5
click at [231, 84] on p "Surprised by the results of his lesson" at bounding box center [331, 86] width 279 height 6
click at [235, 74] on p "Excited about learning a new exercise" at bounding box center [331, 71] width 279 height 6
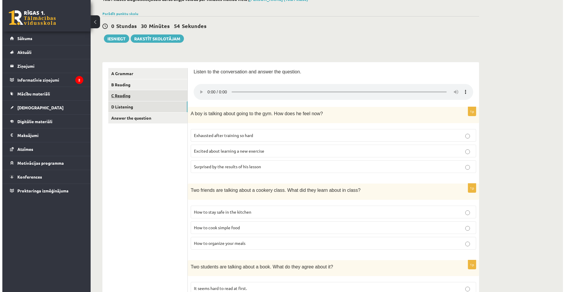
scroll to position [0, 0]
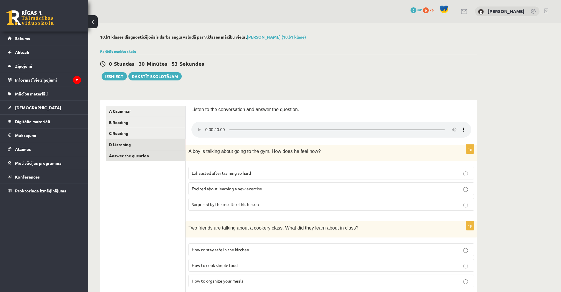
click at [148, 157] on link "Answer the question" at bounding box center [145, 155] width 79 height 11
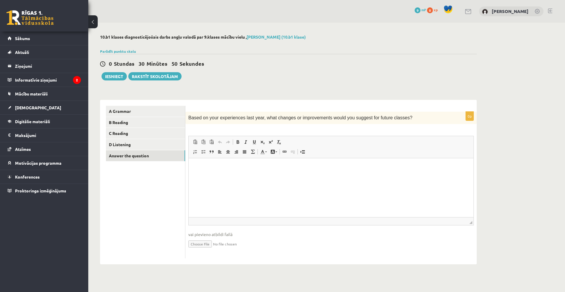
click at [274, 176] on html at bounding box center [331, 167] width 285 height 18
click at [337, 176] on html at bounding box center [331, 167] width 285 height 18
click at [313, 119] on span "Based on your experiences last year, what changes or improvements would you sug…" at bounding box center [300, 117] width 224 height 5
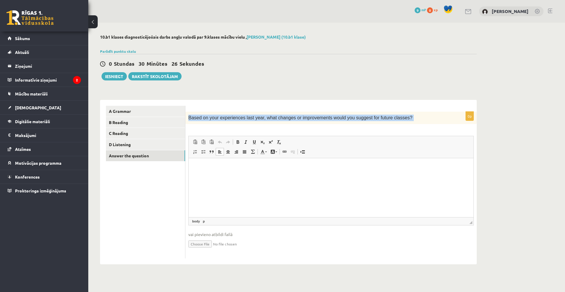
click at [313, 119] on span "Based on your experiences last year, what changes or improvements would you sug…" at bounding box center [300, 117] width 224 height 5
copy div "Based on your experiences last year, what changes or improvements would you sug…"
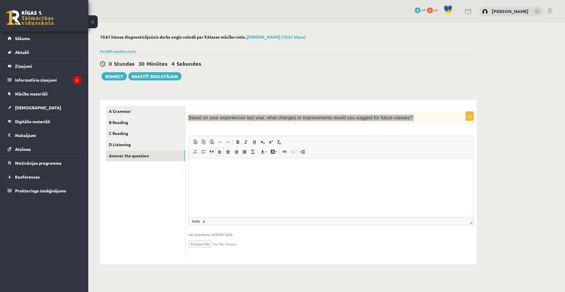
click at [246, 176] on html at bounding box center [331, 167] width 285 height 18
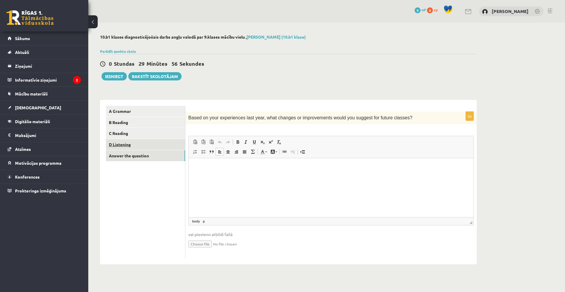
click at [139, 145] on link "D Listening" at bounding box center [145, 144] width 79 height 11
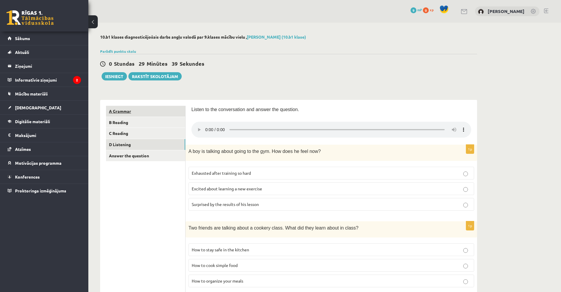
click at [122, 114] on link "A Grammar" at bounding box center [145, 111] width 79 height 11
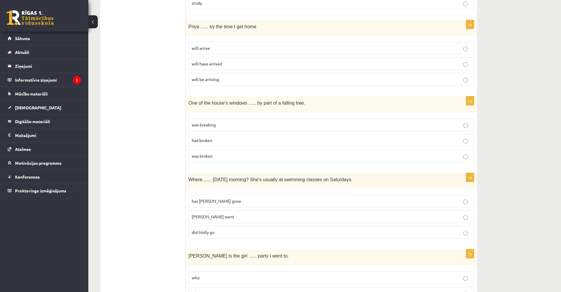
scroll to position [1310, 0]
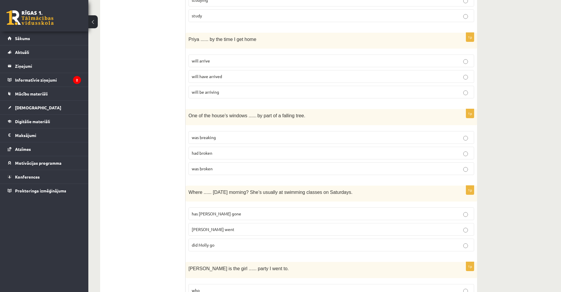
click at [196, 141] on label "was breaking" at bounding box center [331, 137] width 286 height 13
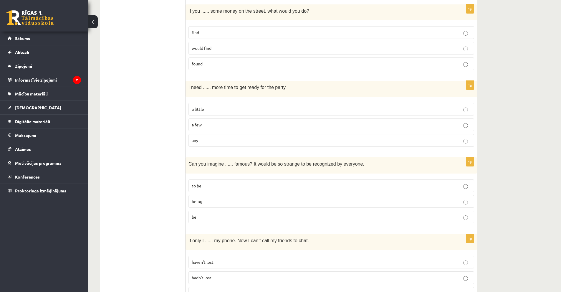
scroll to position [750, 0]
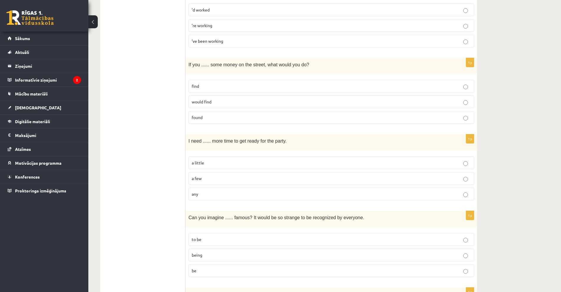
click at [211, 192] on p "any" at bounding box center [331, 194] width 279 height 6
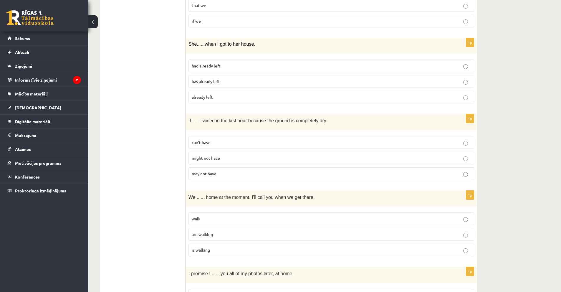
scroll to position [309, 0]
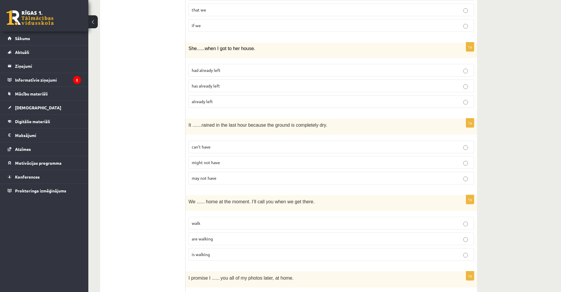
click at [200, 181] on p "may not have" at bounding box center [331, 178] width 279 height 6
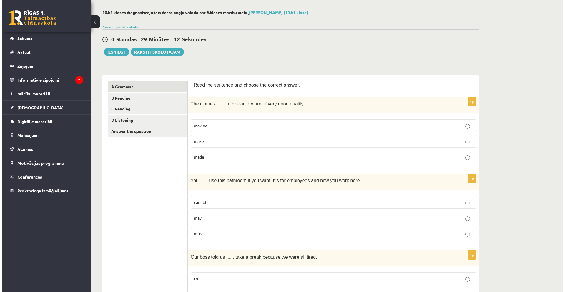
scroll to position [0, 0]
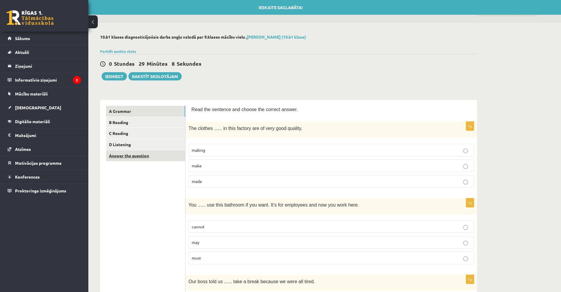
click at [146, 153] on link "Answer the question" at bounding box center [145, 155] width 79 height 11
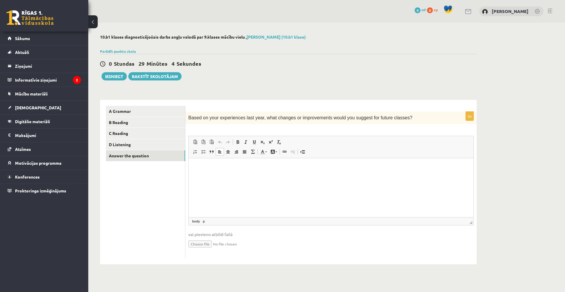
click at [259, 176] on html at bounding box center [331, 167] width 285 height 18
click at [112, 80] on button "Iesniegt" at bounding box center [114, 76] width 25 height 8
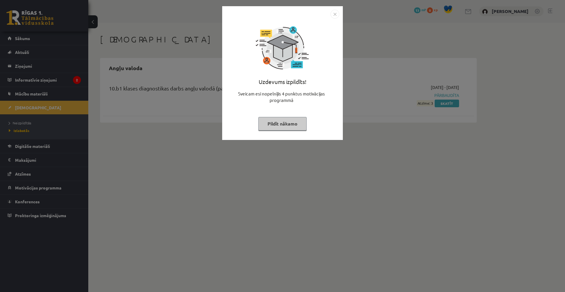
click at [285, 144] on div "Uzdevums izpildīts! Sveicam esi nopelnījis 4 punktus motivācijas programmā Pild…" at bounding box center [282, 146] width 565 height 292
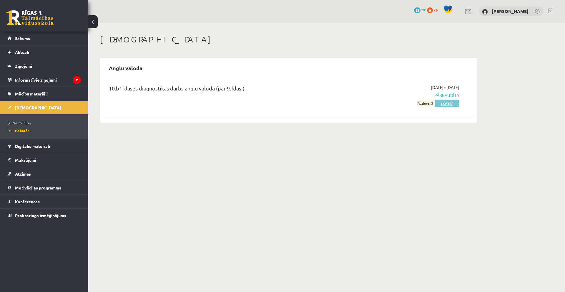
click at [439, 105] on link "Skatīt" at bounding box center [447, 104] width 24 height 8
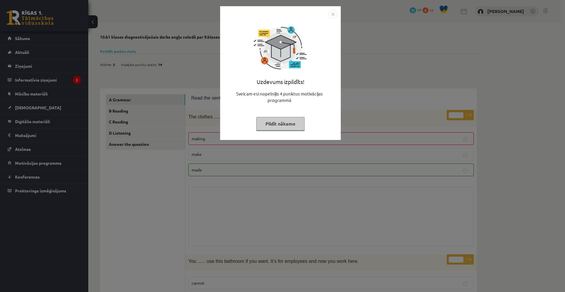
click at [335, 16] on img "Close" at bounding box center [333, 14] width 9 height 9
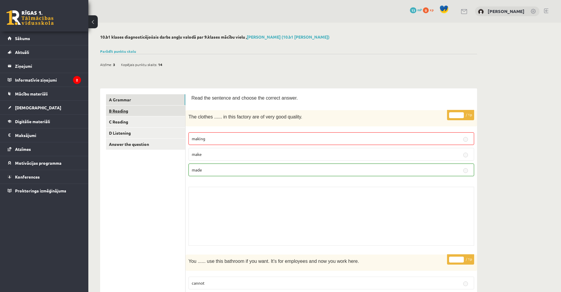
click at [133, 110] on link "B Reading" at bounding box center [145, 110] width 79 height 11
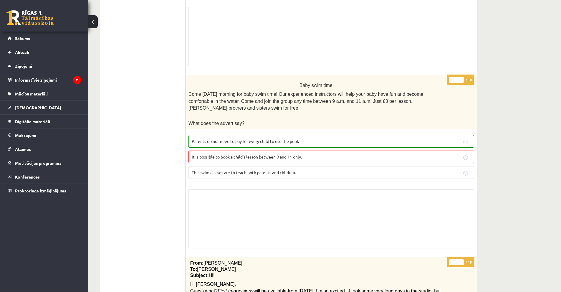
scroll to position [884, 0]
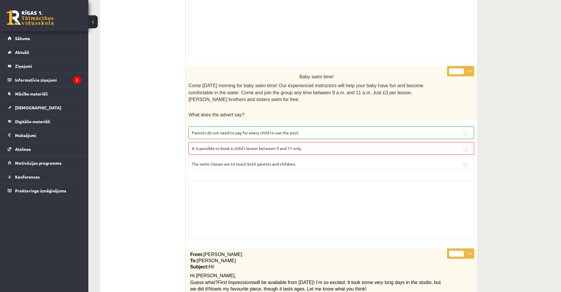
click at [216, 145] on span "It is possible to book a child’s lesson between 9 and 11 only." at bounding box center [247, 147] width 110 height 5
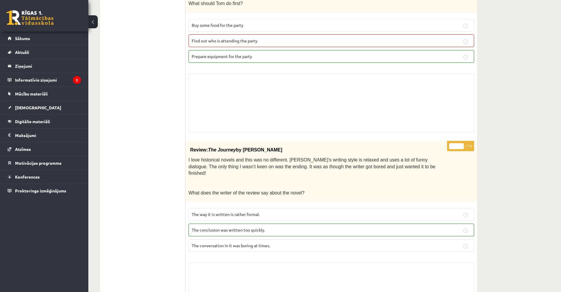
scroll to position [0, 0]
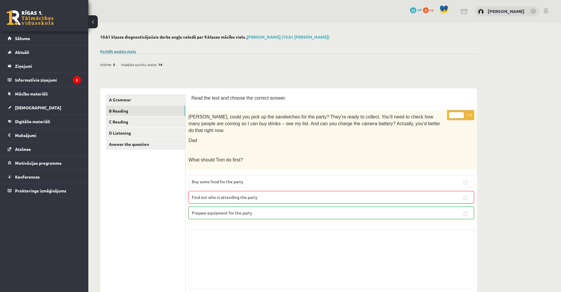
click at [123, 52] on link "Parādīt punktu skalu" at bounding box center [118, 51] width 36 height 5
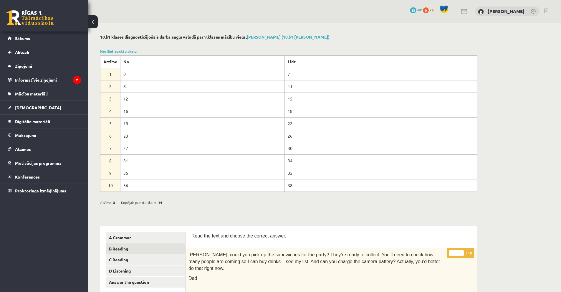
click at [92, 25] on button at bounding box center [92, 21] width 9 height 13
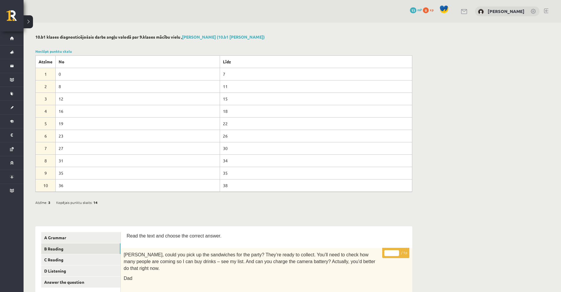
click at [26, 21] on button at bounding box center [28, 21] width 9 height 13
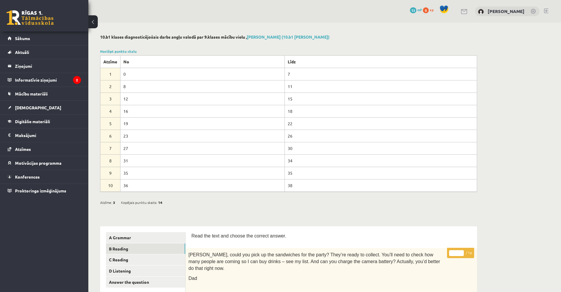
click at [31, 22] on link at bounding box center [29, 17] width 47 height 15
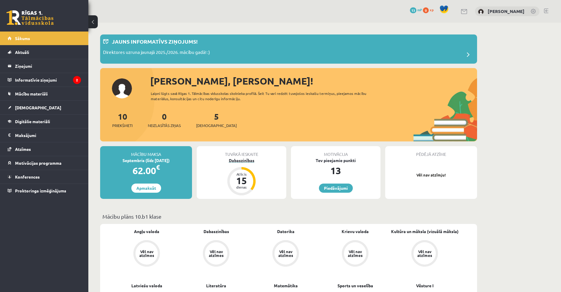
click at [244, 159] on div "Dabaszinības" at bounding box center [242, 160] width 90 height 6
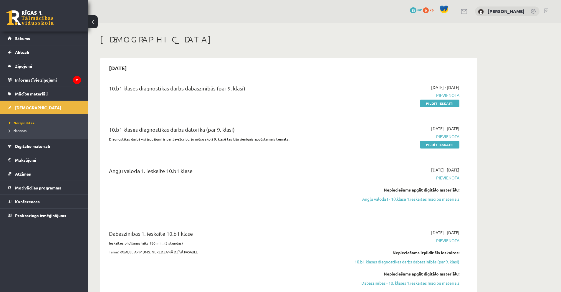
click at [35, 13] on link at bounding box center [29, 17] width 47 height 15
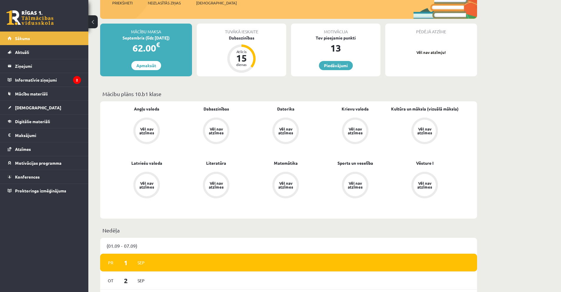
scroll to position [118, 0]
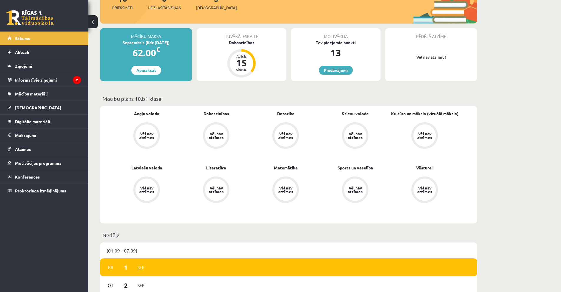
click at [150, 141] on div "Vēl nav atzīmes" at bounding box center [146, 135] width 22 height 22
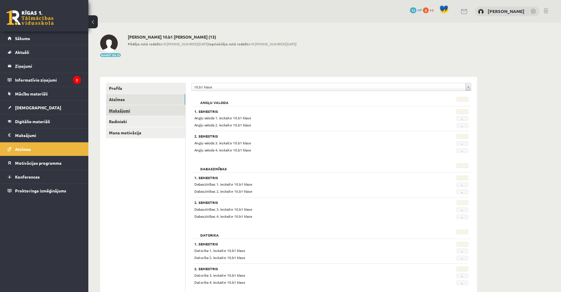
click at [166, 105] on link "Maksājumi" at bounding box center [145, 110] width 79 height 11
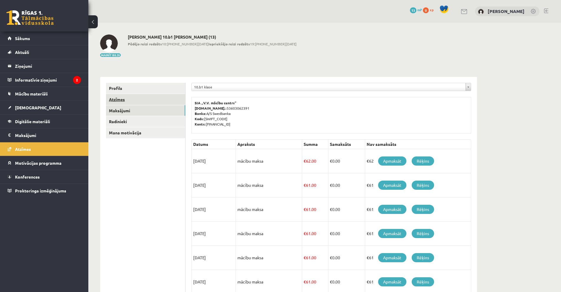
click at [140, 101] on link "Atzīmes" at bounding box center [145, 99] width 79 height 11
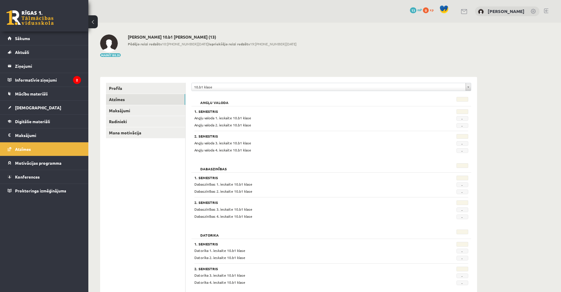
click at [37, 16] on link at bounding box center [29, 17] width 47 height 15
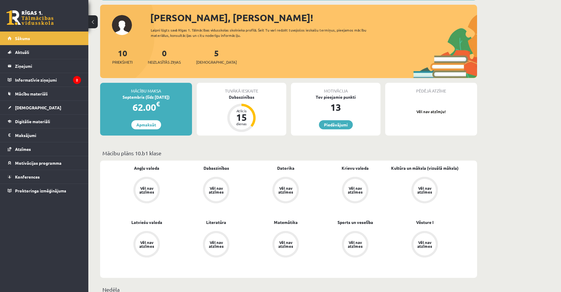
scroll to position [59, 0]
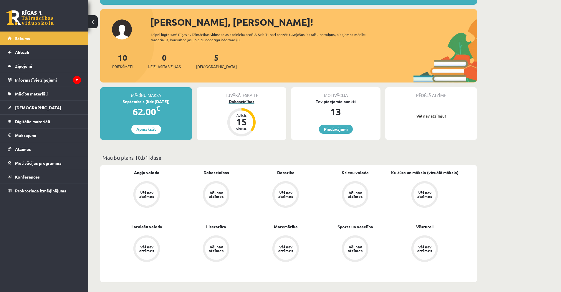
click at [246, 103] on div "Dabaszinības" at bounding box center [242, 101] width 90 height 6
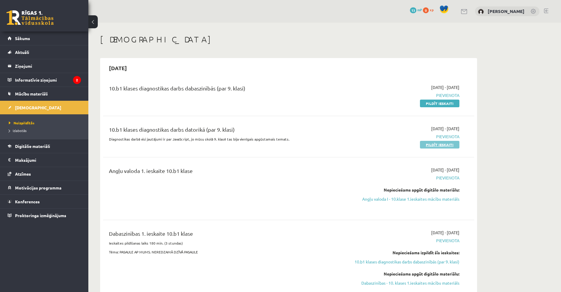
click at [454, 146] on link "Pildīt ieskaiti" at bounding box center [439, 145] width 39 height 8
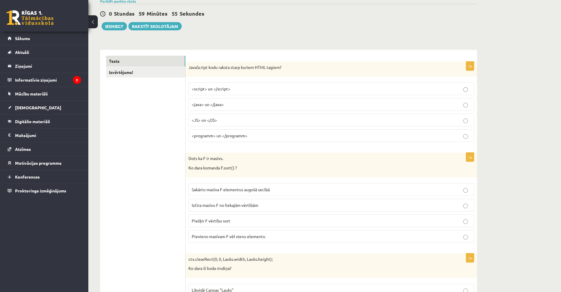
scroll to position [88, 0]
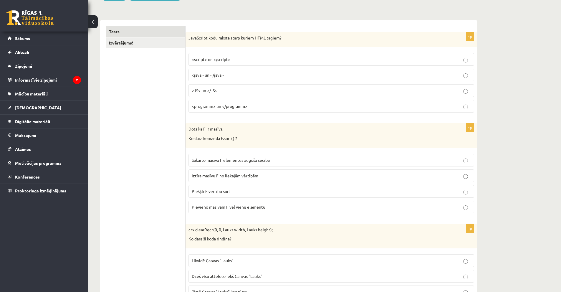
click at [214, 62] on p "<script> un </script>" at bounding box center [331, 59] width 279 height 6
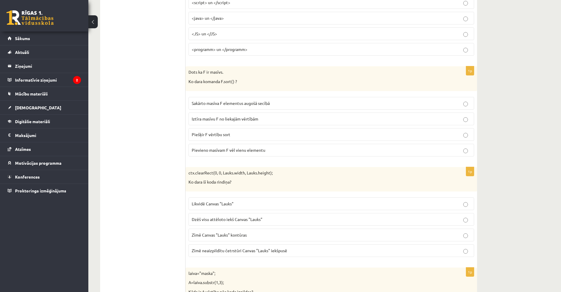
scroll to position [147, 0]
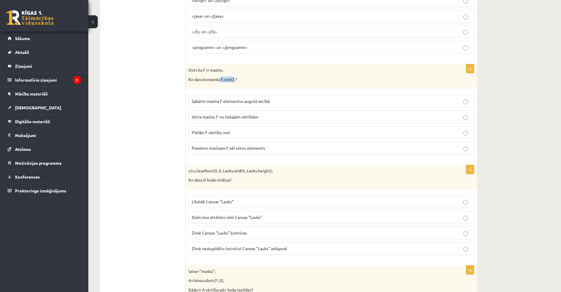
drag, startPoint x: 221, startPoint y: 80, endPoint x: 236, endPoint y: 80, distance: 14.7
click at [236, 80] on p "Ko dara komanda F.sort() ?" at bounding box center [316, 80] width 256 height 6
copy p "F.sort()"
click at [229, 122] on label "Iztīra masīvu F no liekajām vērtībām" at bounding box center [331, 116] width 286 height 13
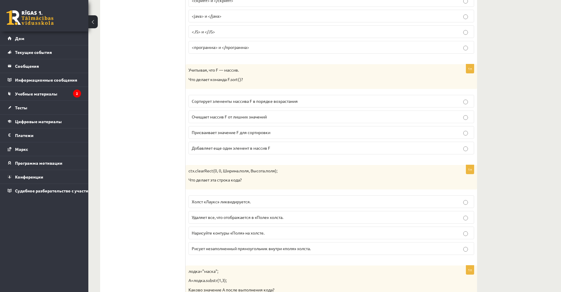
click at [221, 105] on label "Сортирует элементы массива F в порядке возрастания" at bounding box center [331, 101] width 286 height 13
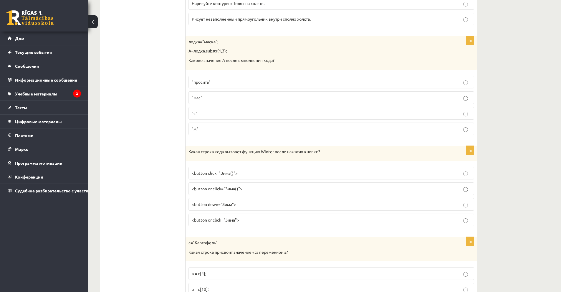
scroll to position [383, 0]
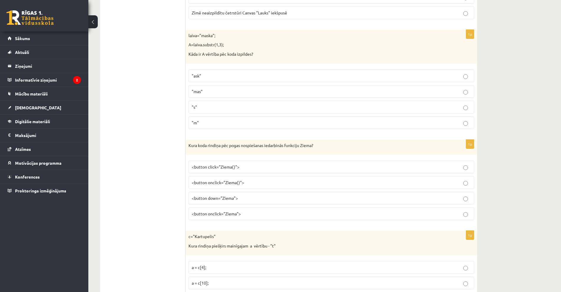
click at [246, 185] on p "<button onclick="Ziema()">" at bounding box center [331, 182] width 279 height 6
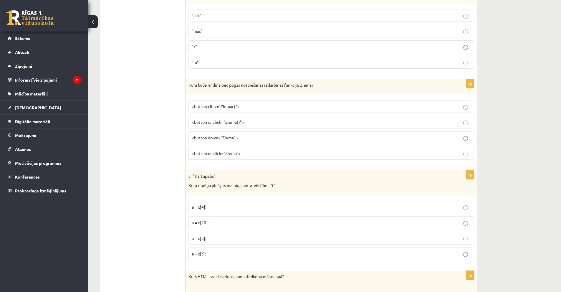
scroll to position [501, 0]
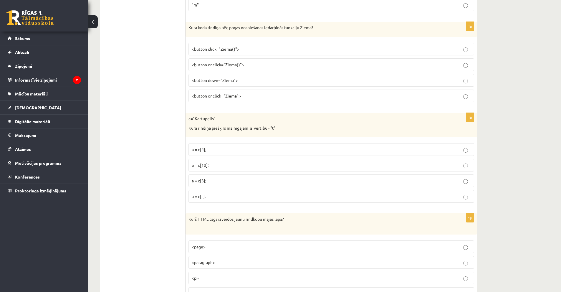
click at [211, 181] on p "a = c[3];" at bounding box center [331, 181] width 279 height 6
click at [202, 118] on p "c="Kartupelis"" at bounding box center [316, 119] width 256 height 6
copy p "Kartupelis"
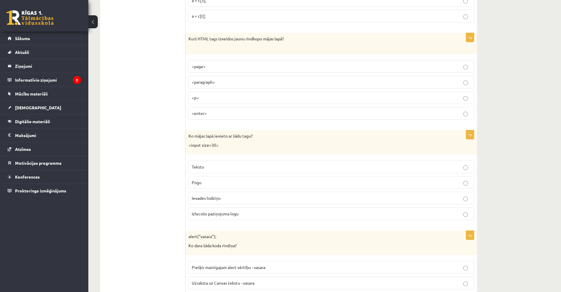
scroll to position [648, 0]
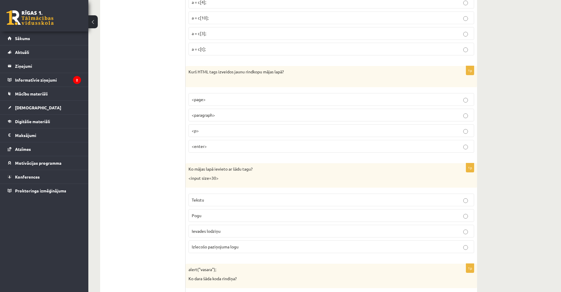
click at [233, 116] on p "<paragraph>" at bounding box center [331, 115] width 279 height 6
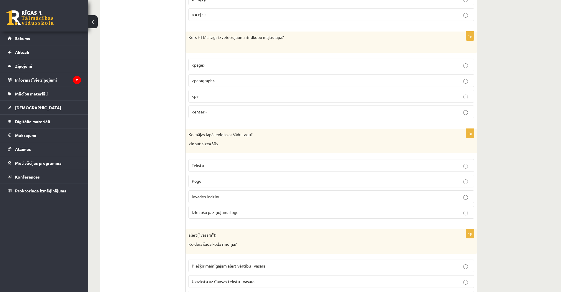
scroll to position [766, 0]
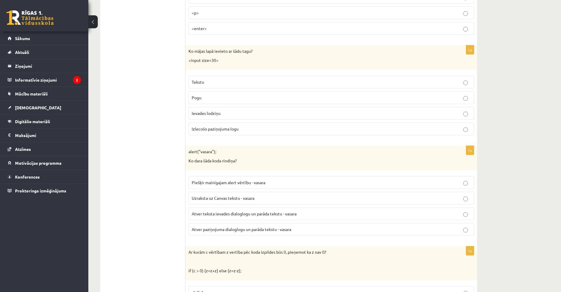
click at [225, 111] on p "Ievades lodziņu" at bounding box center [331, 113] width 279 height 6
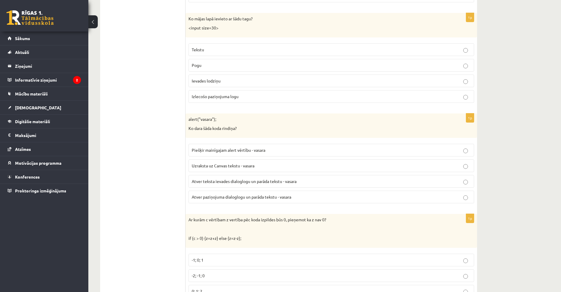
scroll to position [854, 0]
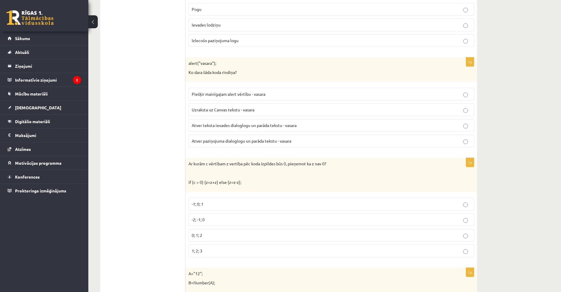
click at [214, 93] on span "Piešķir mainīgajam alert vērtību - vasara" at bounding box center [229, 93] width 74 height 5
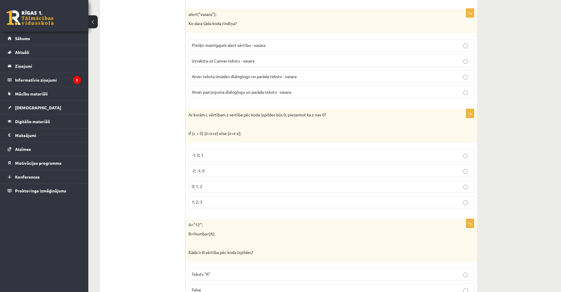
scroll to position [942, 0]
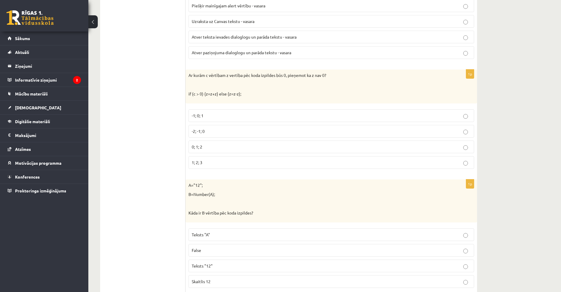
click at [299, 78] on p "Ar kurām c vērtībam z vertība pēc koda izpildes būs 0, pieņemot ka z nav 0?" at bounding box center [316, 75] width 256 height 6
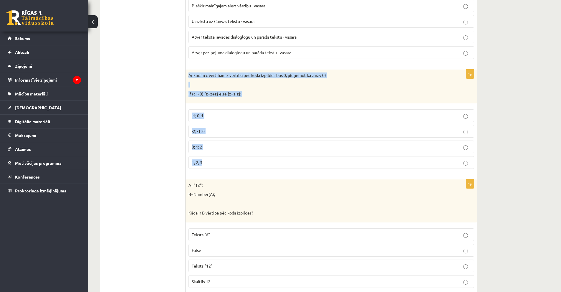
drag, startPoint x: 186, startPoint y: 75, endPoint x: 214, endPoint y: 172, distance: 101.1
click at [214, 172] on div "1p Ar kurām c vērtībam z vertība pēc koda izpildes būs 0, pieņemot ka z nav 0? …" at bounding box center [332, 122] width 292 height 104
copy div "Ar kurām c vērtībam z vertība pēc koda izpildes būs 0, pieņemot ka z nav 0? if …"
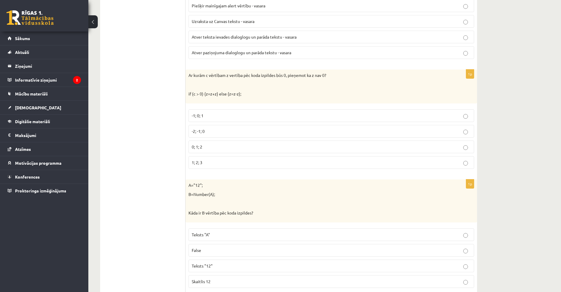
click at [209, 129] on p "-2; -1; 0" at bounding box center [331, 131] width 279 height 6
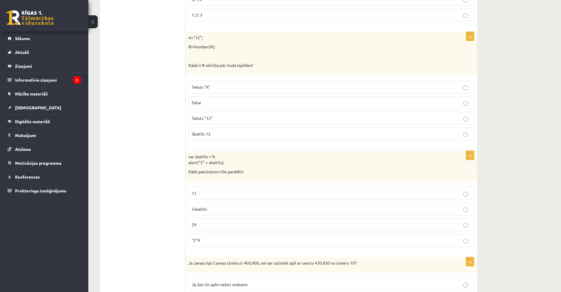
scroll to position [1090, 0]
click at [205, 100] on p "False" at bounding box center [331, 103] width 279 height 6
click at [215, 122] on p "Teksts "12"" at bounding box center [331, 118] width 279 height 6
drag, startPoint x: 188, startPoint y: 37, endPoint x: 228, endPoint y: 45, distance: 41.1
click at [228, 45] on div "A="12"; B=Number(A); Kāda ir B vērtība pēc koda izpildes?" at bounding box center [332, 53] width 292 height 43
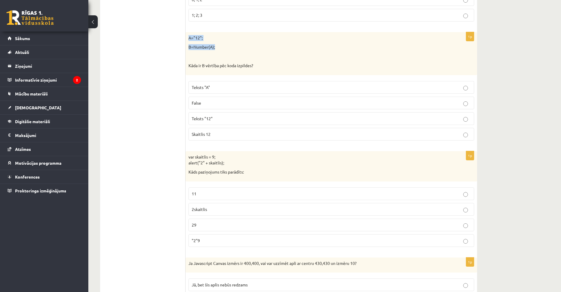
copy div "A="12"; B=Number(A);"
click at [211, 85] on p "Teksts "A"" at bounding box center [331, 87] width 279 height 6
click at [203, 103] on p "False" at bounding box center [331, 103] width 279 height 6
drag, startPoint x: 207, startPoint y: 120, endPoint x: 208, endPoint y: 125, distance: 5.3
click at [207, 120] on span "Teksts "12"" at bounding box center [202, 118] width 21 height 5
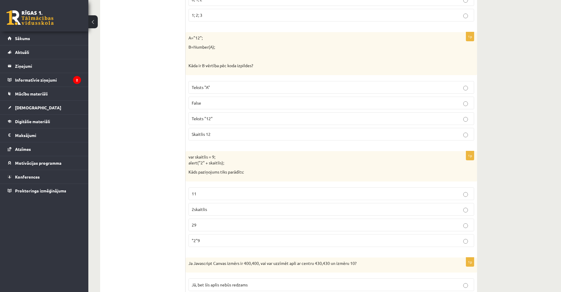
click at [215, 137] on p "Skaitlis 12" at bounding box center [331, 134] width 279 height 6
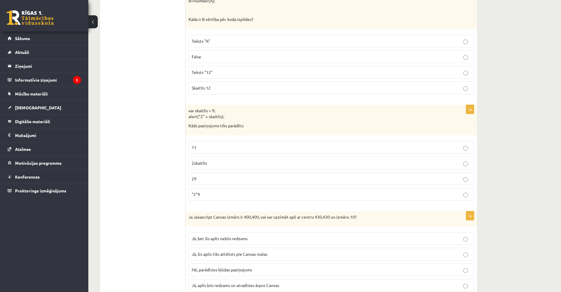
scroll to position [1149, 0]
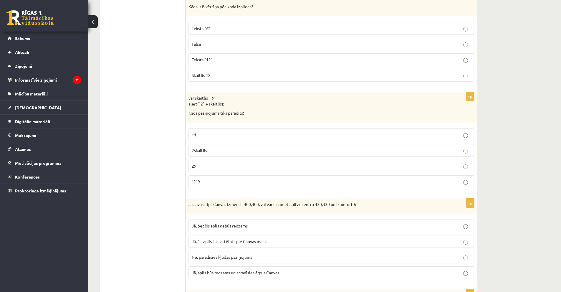
click at [210, 133] on p "11" at bounding box center [331, 135] width 279 height 6
click at [206, 154] on label "2skaitlis" at bounding box center [331, 150] width 286 height 13
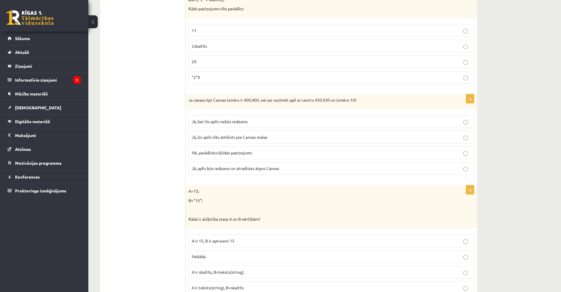
scroll to position [1261, 0]
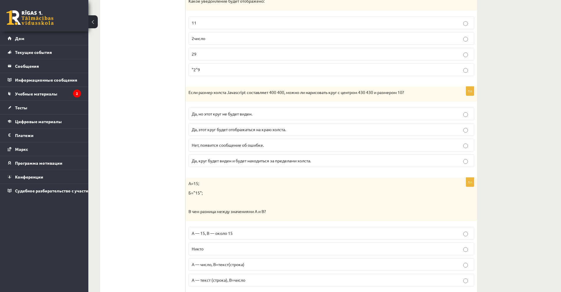
click at [283, 112] on p "Да, но этот круг не будет виден." at bounding box center [331, 114] width 279 height 6
click at [230, 93] on font "Если размер холста Javascript составляет 400 400, можно ли нарисовать круг с це…" at bounding box center [296, 92] width 216 height 5
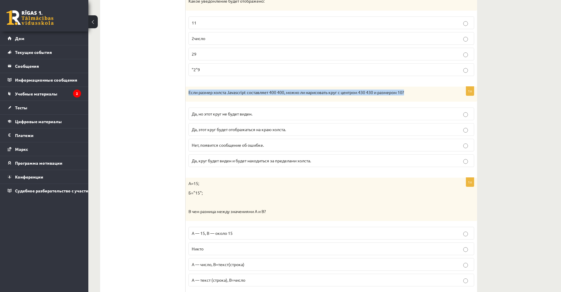
click at [230, 93] on font "Если размер холста Javascript составляет 400 400, можно ли нарисовать круг с це…" at bounding box center [296, 92] width 216 height 5
copy div "Если размер холста Javascript составляет 400 400, можно ли нарисовать круг с це…"
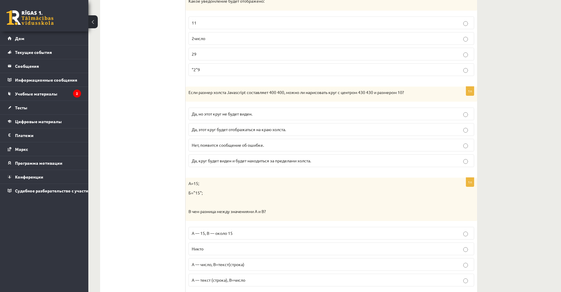
click at [204, 149] on label "Нет, появится сообщение об ошибке." at bounding box center [331, 145] width 286 height 13
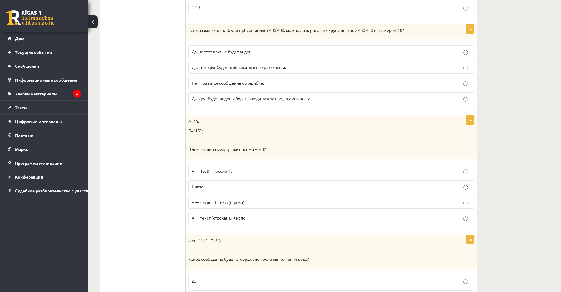
scroll to position [1349, 0]
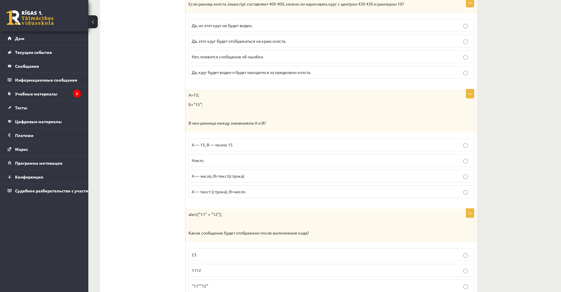
click at [217, 176] on font "A — число, B=текст(строка)" at bounding box center [218, 175] width 53 height 5
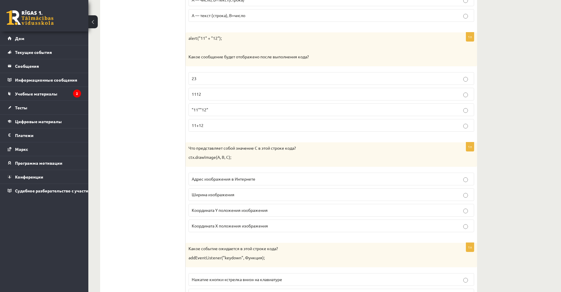
scroll to position [1526, 0]
click at [202, 94] on p "1112" at bounding box center [331, 93] width 279 height 6
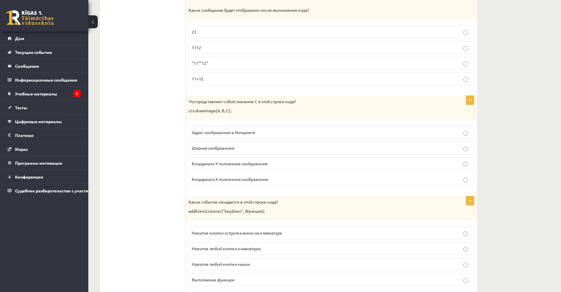
scroll to position [1585, 0]
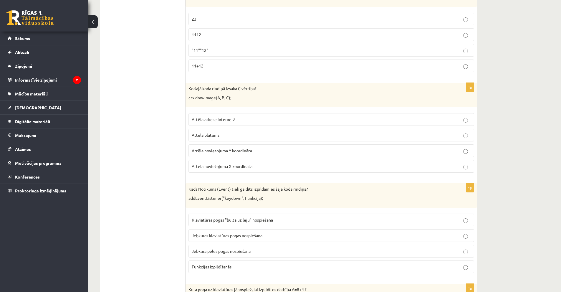
click at [165, 124] on ul "Tests Izvērtējums!" at bounding box center [146, 64] width 80 height 3069
click at [206, 135] on span "Attēla platums" at bounding box center [206, 134] width 28 height 5
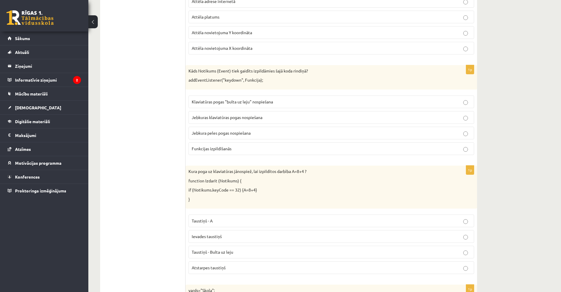
scroll to position [1702, 0]
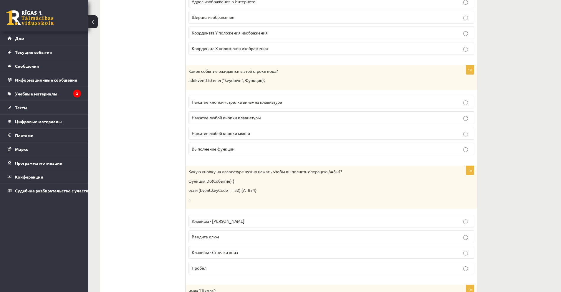
click at [203, 132] on font "Нажатие любой кнопки мыши" at bounding box center [221, 132] width 58 height 5
click at [190, 150] on label "Выполнение функции" at bounding box center [331, 149] width 286 height 13
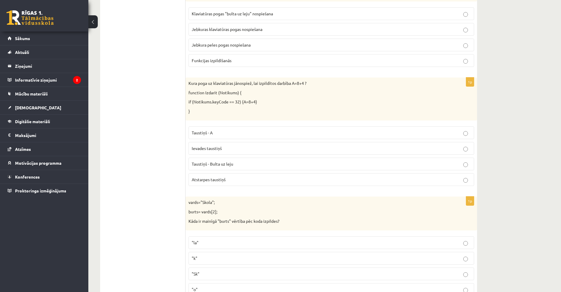
drag, startPoint x: 188, startPoint y: 86, endPoint x: 228, endPoint y: 96, distance: 40.5
click at [190, 86] on p "Kura poga uz klaviatūras jānospiež, lai izpildītos darbība A=8+4 ?" at bounding box center [316, 83] width 256 height 6
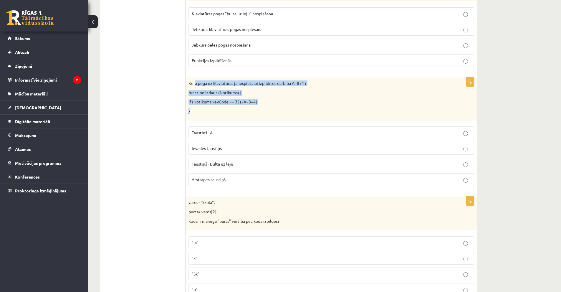
drag, startPoint x: 228, startPoint y: 96, endPoint x: 228, endPoint y: 103, distance: 7.4
click at [228, 110] on div "Kura poga uz klaviatūras jānospiež, lai izpildītos darbība A=8+4 ? function Izd…" at bounding box center [332, 98] width 292 height 43
copy div "a poga uz klaviatūras jānospiež, lai izpildītos darbība A=8+4 ? function Izdari…"
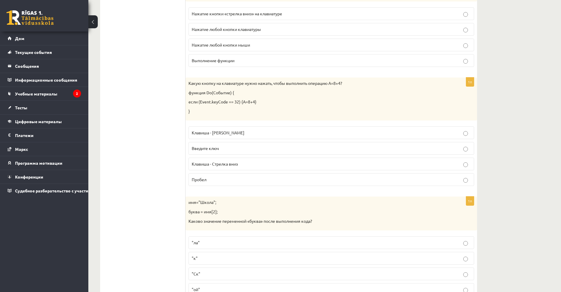
click at [201, 180] on font "Пробел" at bounding box center [199, 179] width 15 height 5
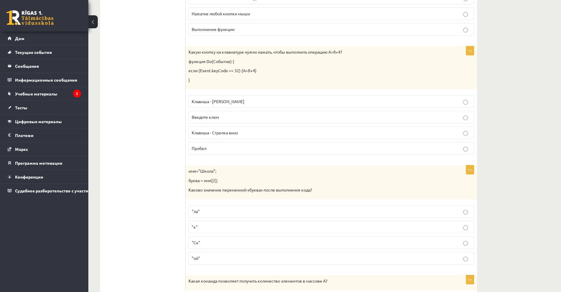
scroll to position [1908, 0]
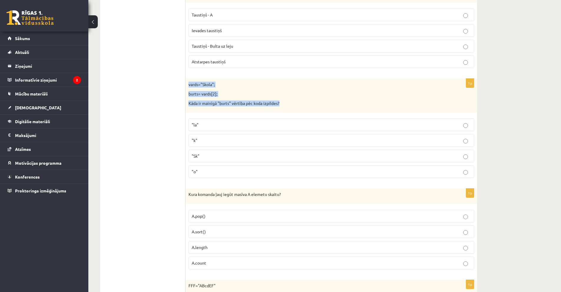
drag, startPoint x: 229, startPoint y: 96, endPoint x: 292, endPoint y: 103, distance: 62.8
click at [292, 103] on div "vards="Skola"; burts= vards[2]; Kāda ir mainīgā "burts" vērtība pēc koda izpild…" at bounding box center [332, 96] width 292 height 34
copy div "vards="Skola"; burts= vards[2]; Kāda ir mainīgā "burts" vērtība pēc koda izpild…"
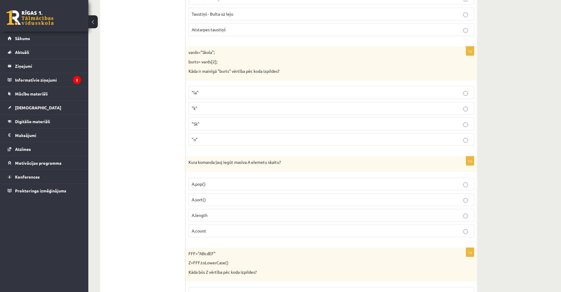
scroll to position [1997, 0]
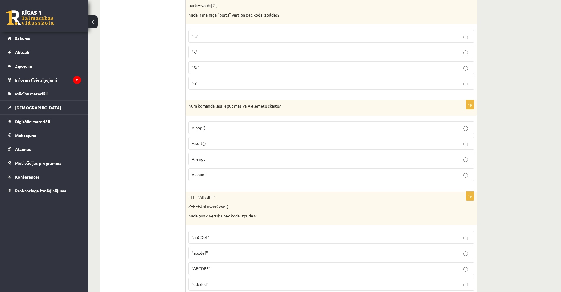
click at [200, 86] on p ""o"" at bounding box center [331, 83] width 279 height 6
click at [227, 156] on label "A.length" at bounding box center [331, 159] width 286 height 13
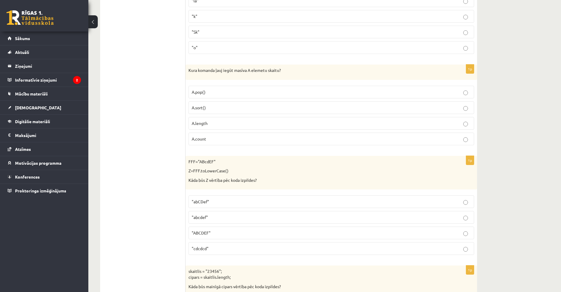
scroll to position [2115, 0]
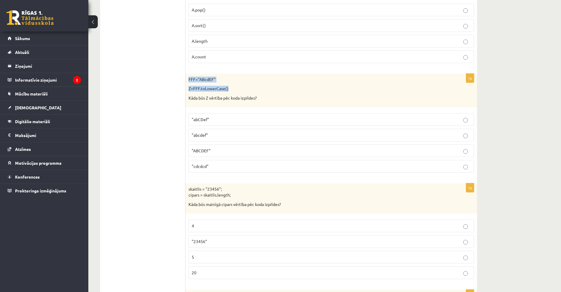
drag, startPoint x: 196, startPoint y: 83, endPoint x: 234, endPoint y: 90, distance: 39.0
click at [234, 90] on div "FFF="ABcdEF" Z=FFF.toLowerCase() Kāda būs Z vērtība pēc koda izpildes?" at bounding box center [332, 91] width 292 height 34
click at [235, 90] on p "Z=FFF.toLowerCase()" at bounding box center [316, 89] width 256 height 6
click at [237, 92] on p "Z=FFF.toLowerCase()" at bounding box center [316, 89] width 256 height 6
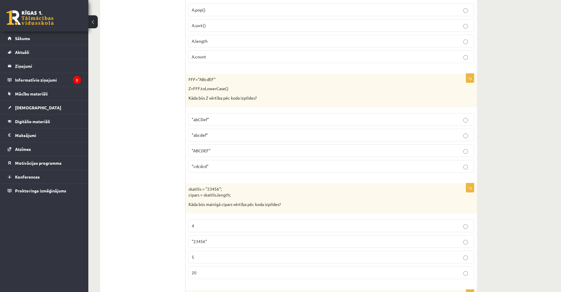
click at [209, 79] on p "FFF="ABcdEF"" at bounding box center [316, 80] width 256 height 6
copy p "ABcdEF"
click at [199, 139] on label ""abcdef"" at bounding box center [331, 135] width 286 height 13
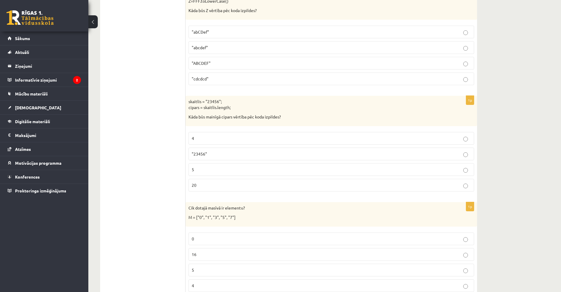
scroll to position [2203, 0]
click at [212, 99] on p "skaitlis = "23456"; cipars = skaitlis.length;" at bounding box center [316, 103] width 256 height 11
copy p "23456"
click at [224, 106] on p "skaitlis = "23456"; cipars = skaitlis.length;" at bounding box center [316, 103] width 256 height 11
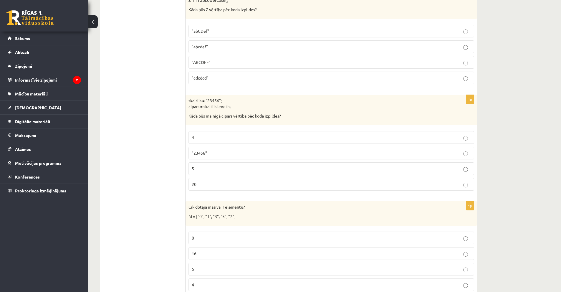
click at [224, 106] on p "skaitlis = "23456"; cipars = skaitlis.length;" at bounding box center [316, 103] width 256 height 11
copy p "length"
click at [244, 106] on p "skaitlis = "23456"; cipars = skaitlis.length;" at bounding box center [316, 103] width 256 height 11
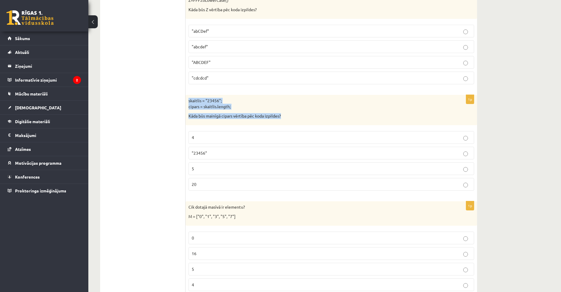
drag, startPoint x: 188, startPoint y: 98, endPoint x: 293, endPoint y: 119, distance: 107.5
click at [293, 119] on div "skaitlis = "23456"; cipars = skaitlis.length; Kāda būs mainīgā cipars vērtība p…" at bounding box center [332, 110] width 292 height 30
click at [214, 152] on p ""23456"" at bounding box center [331, 153] width 279 height 6
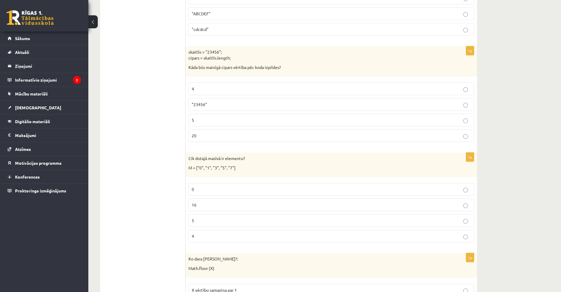
scroll to position [2262, 0]
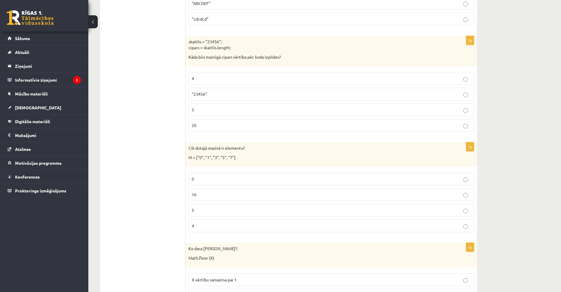
click at [205, 227] on p "4" at bounding box center [331, 226] width 279 height 6
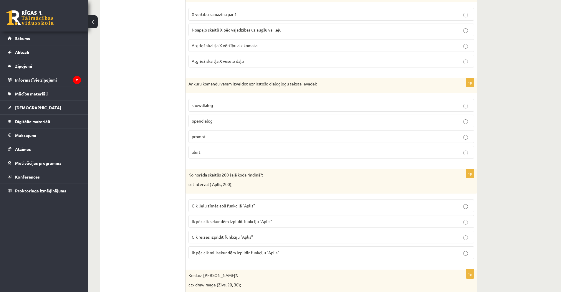
scroll to position [2439, 0]
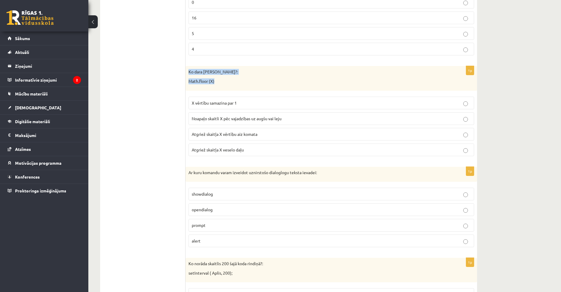
drag, startPoint x: 188, startPoint y: 73, endPoint x: 219, endPoint y: 83, distance: 32.5
click at [219, 83] on div "Ko dara koda rindiņa?: Math.floor (X)" at bounding box center [332, 78] width 292 height 24
click at [200, 133] on span "Atgriež skaitļa X vērtību aiz komata" at bounding box center [225, 133] width 66 height 5
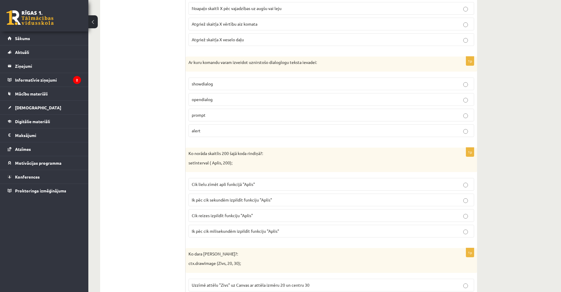
scroll to position [2556, 0]
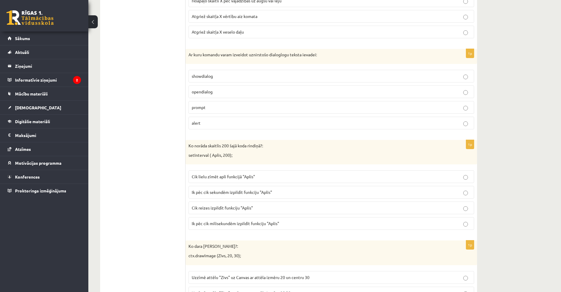
click at [218, 127] on label "alert" at bounding box center [331, 123] width 286 height 13
click at [194, 113] on label "prompt" at bounding box center [331, 107] width 286 height 13
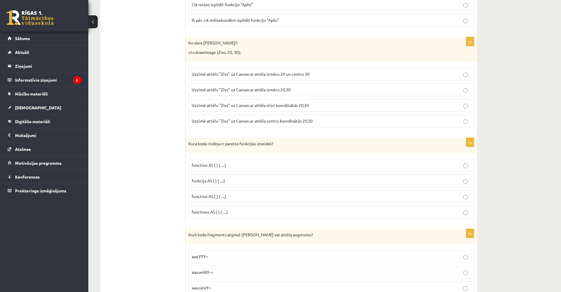
scroll to position [2910, 0]
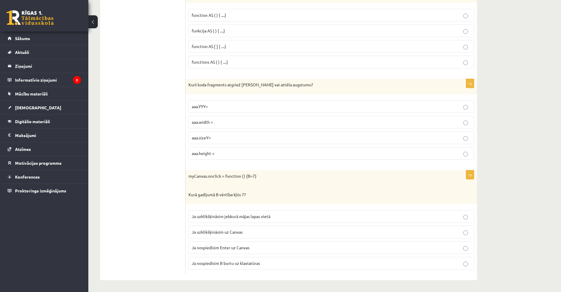
click at [191, 123] on label "aaa.width =" at bounding box center [331, 122] width 286 height 13
click at [208, 149] on label "aaa.высота =" at bounding box center [331, 153] width 286 height 13
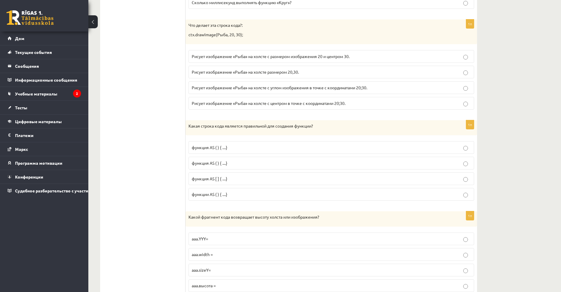
scroll to position [2733, 0]
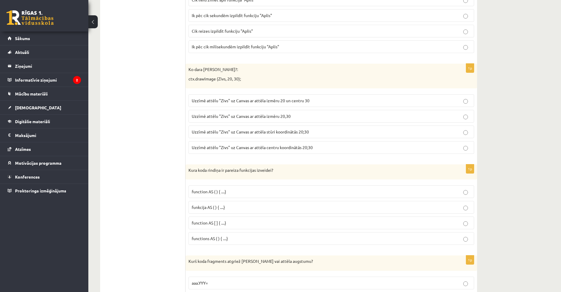
click at [201, 196] on label "function AS ( ) { ....}" at bounding box center [331, 191] width 286 height 13
click at [223, 104] on label "Uzzīmē attēlu "Zivs" uz Canvas ar attēla izmēru 20 un centru 30" at bounding box center [331, 100] width 286 height 13
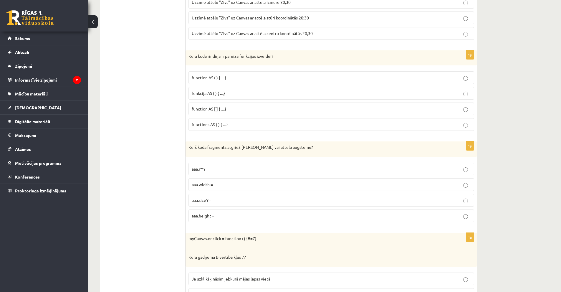
scroll to position [2910, 0]
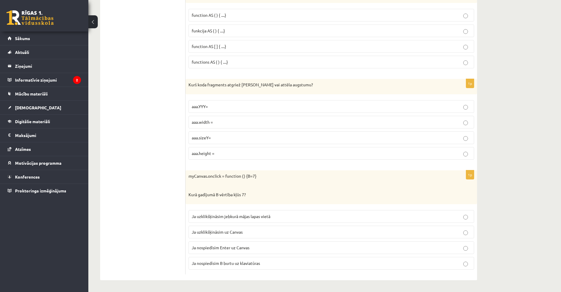
click at [214, 224] on fieldset "Ja uzklikšķināsim jebkurā mājas lapas vietā Ja uzklikšķināsim uz Canvas Ja nosp…" at bounding box center [331, 239] width 286 height 64
click at [213, 238] on label "Ja uzklikšķināsim uz Canvas" at bounding box center [331, 232] width 286 height 13
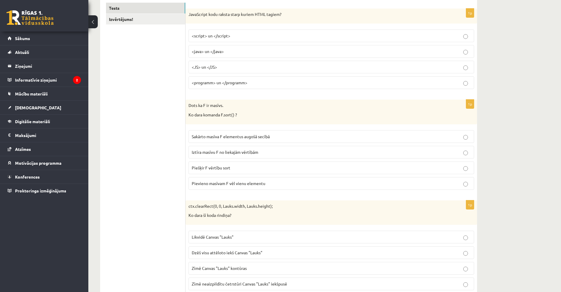
scroll to position [0, 0]
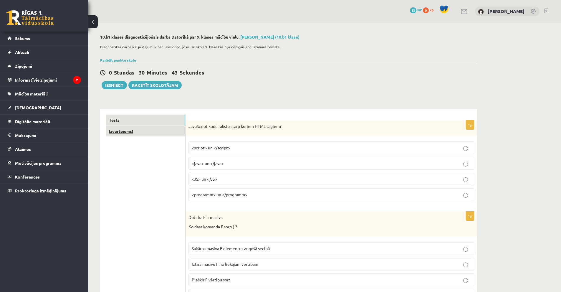
click at [143, 129] on link "Izvērtējums!" at bounding box center [145, 131] width 79 height 11
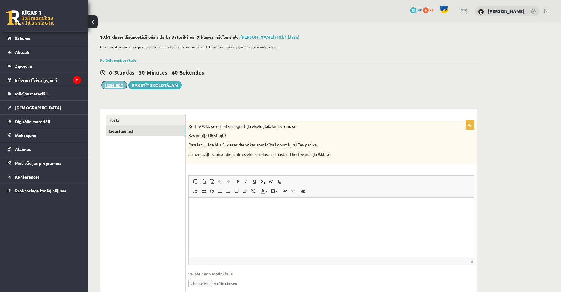
click at [110, 84] on button "Iesniegt" at bounding box center [114, 85] width 25 height 8
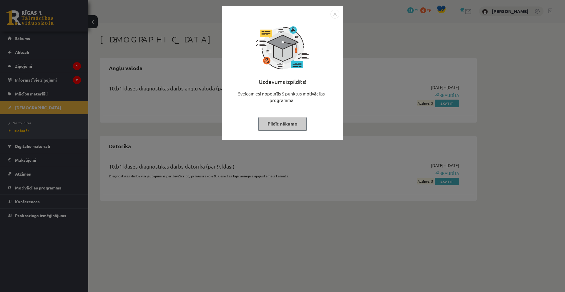
click at [271, 151] on div "Uzdevums izpildīts! Sveicam esi nopelnījis 5 punktus motivācijas programmā Pild…" at bounding box center [282, 146] width 565 height 292
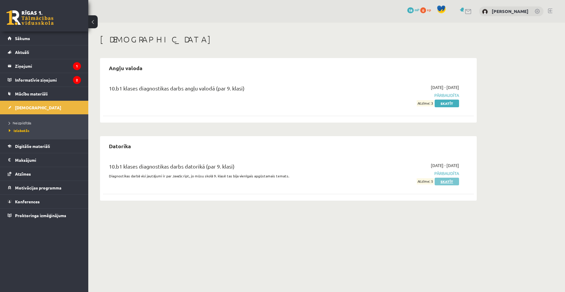
click at [447, 179] on link "Skatīt" at bounding box center [447, 182] width 24 height 8
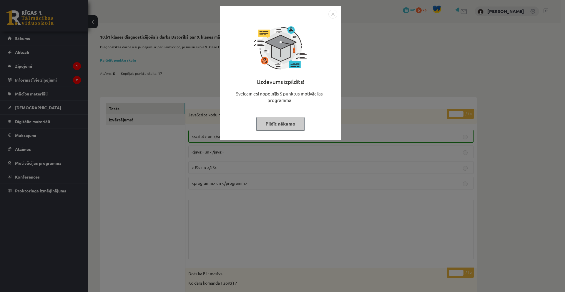
click at [335, 13] on img "Close" at bounding box center [333, 14] width 9 height 9
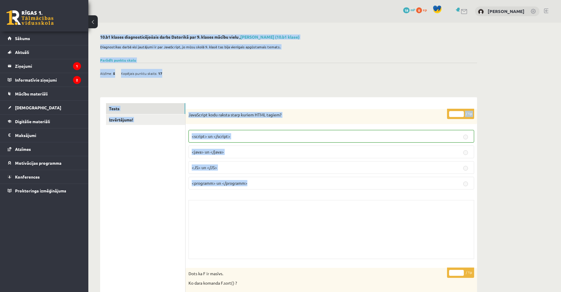
drag, startPoint x: 529, startPoint y: 24, endPoint x: 544, endPoint y: -8, distance: 34.8
click at [544, 0] on html "0 Dāvanas 18 mP 0 xp [PERSON_NAME] Sākums Aktuāli Kā mācīties eSKOLĀ Kontakti N…" at bounding box center [280, 146] width 561 height 292
click at [468, 58] on div "Parādīt punktu skalu Atzīme No Līdz 1 0 5 2 6 8 3 9 11 4 12 14 5 15 17 6 18 20 …" at bounding box center [288, 59] width 377 height 5
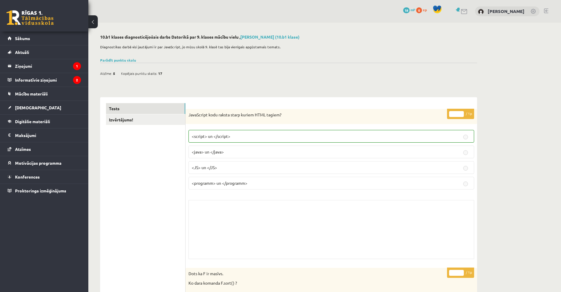
click at [96, 24] on button at bounding box center [92, 21] width 9 height 13
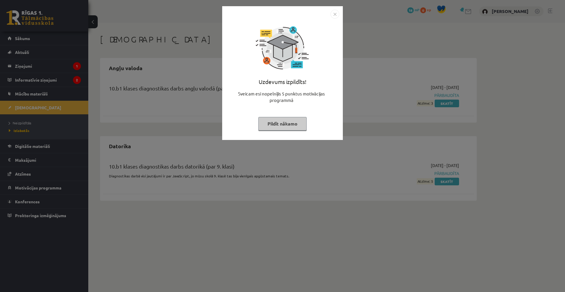
click at [335, 14] on img "Close" at bounding box center [335, 14] width 9 height 9
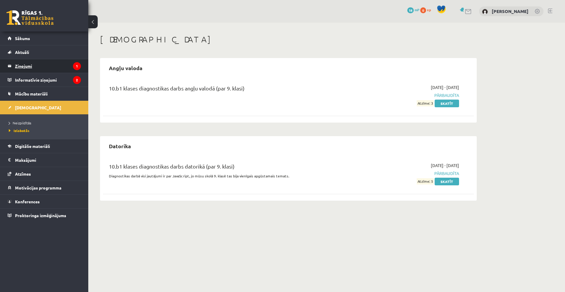
click at [41, 67] on legend "Ziņojumi 1" at bounding box center [48, 66] width 66 height 14
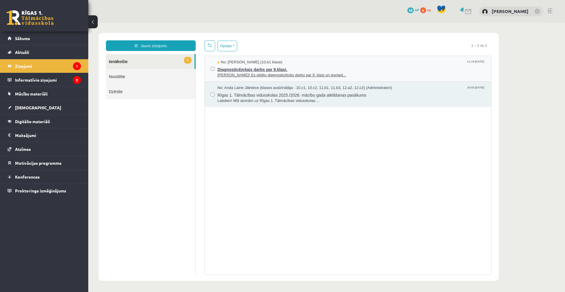
click at [312, 67] on span "Diagnosticējošais darbs par 9.klasi." at bounding box center [352, 68] width 268 height 7
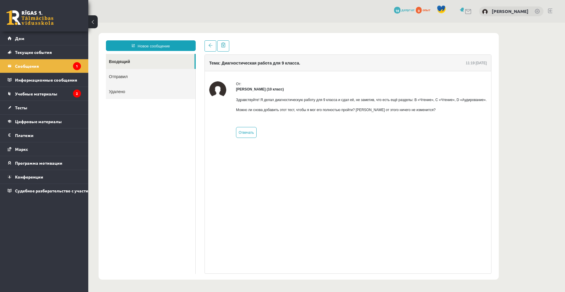
click at [520, 63] on body "Новое сообщение Входящий Отправил Удалено ******** ******** ******* Тема: Диагн…" at bounding box center [326, 156] width 477 height 267
click at [51, 66] on legend "Сообщения 1" at bounding box center [48, 66] width 66 height 14
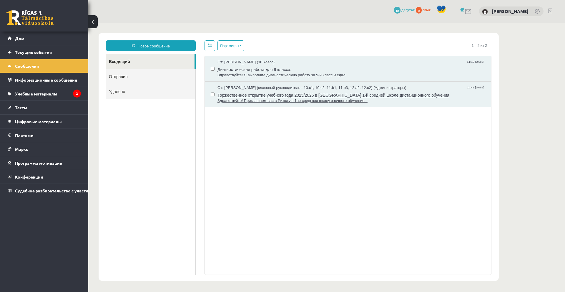
click at [250, 86] on font "От: [PERSON_NAME] (классный руководитель - 10.c1, 10.c2, 11.b1, 11.b3, 12.a2, 1…" at bounding box center [312, 87] width 189 height 4
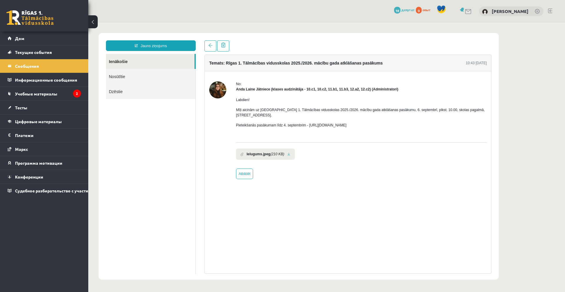
click at [135, 76] on link "Nosūtītie" at bounding box center [151, 76] width 90 height 15
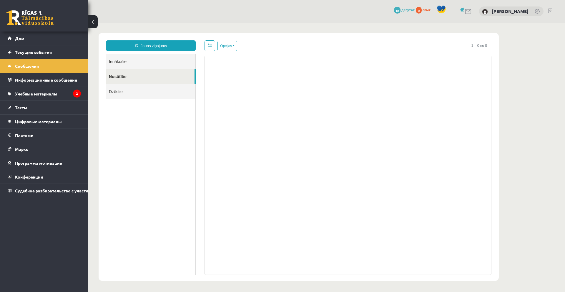
click at [133, 62] on link "Ienākošie" at bounding box center [151, 61] width 90 height 15
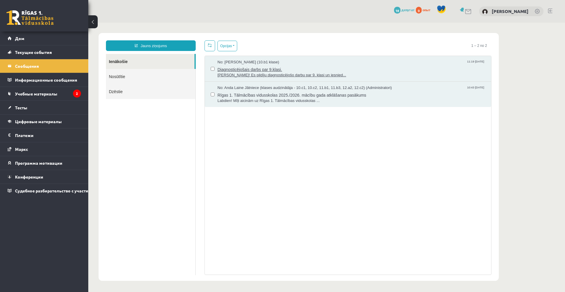
click at [295, 70] on span "Diagnosticējošais darbs par 9.klasi." at bounding box center [352, 68] width 268 height 7
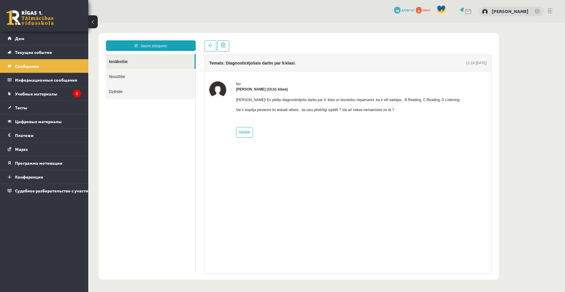
click at [36, 21] on link at bounding box center [29, 17] width 47 height 15
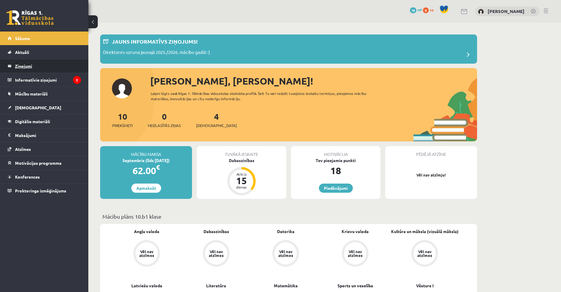
click at [43, 67] on legend "Ziņojumi 0" at bounding box center [48, 66] width 66 height 14
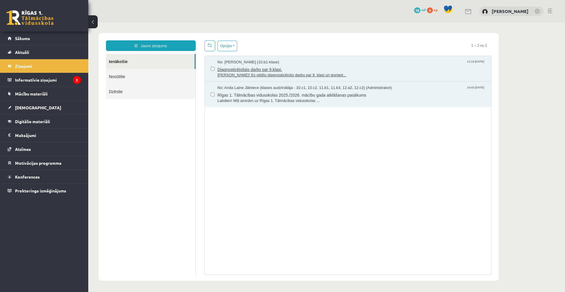
click at [284, 67] on span "Diagnosticējošais darbs par 9.klasi." at bounding box center [352, 68] width 268 height 7
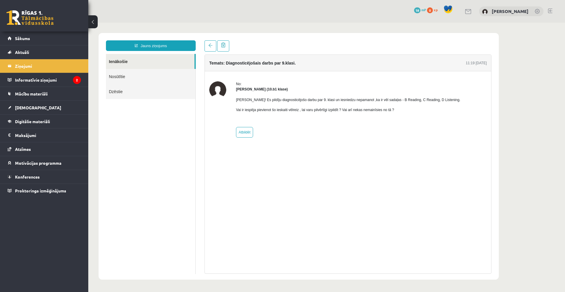
click at [110, 79] on link "Nosūtītie" at bounding box center [151, 76] width 90 height 15
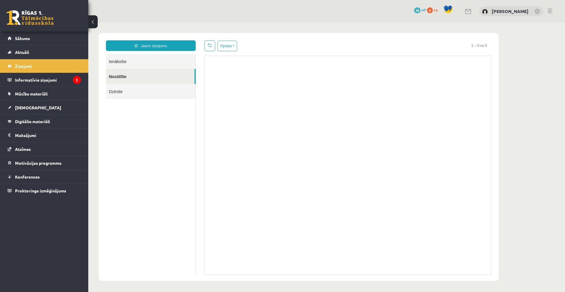
click at [120, 60] on link "Ienākošie" at bounding box center [151, 61] width 90 height 15
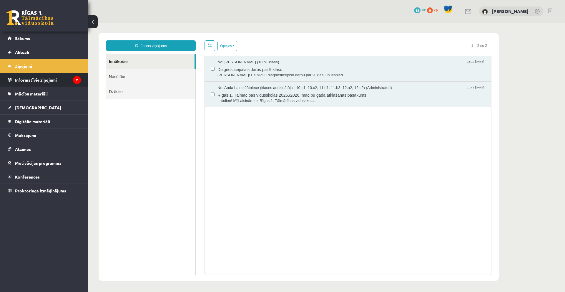
click at [44, 83] on legend "Informatīvie ziņojumi 2" at bounding box center [48, 80] width 66 height 14
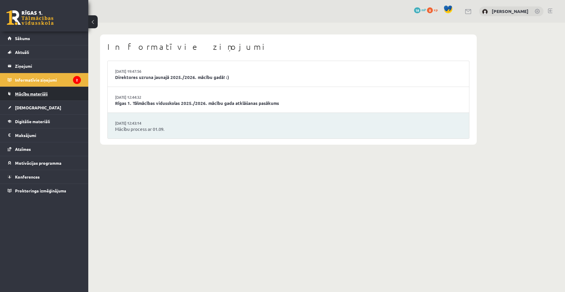
click at [61, 96] on link "Mācību materiāli" at bounding box center [44, 94] width 73 height 14
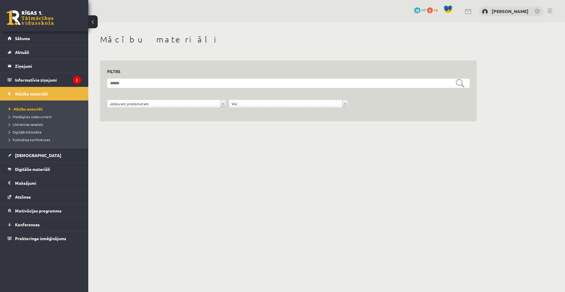
click at [35, 23] on link at bounding box center [29, 17] width 47 height 15
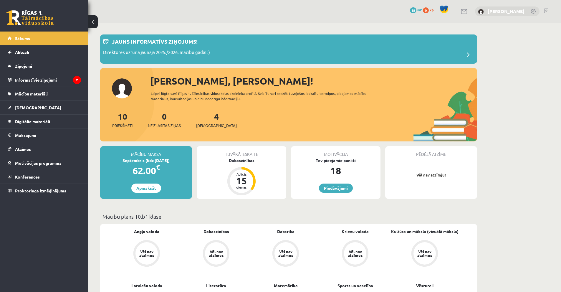
click at [488, 11] on link "[PERSON_NAME]" at bounding box center [506, 11] width 37 height 6
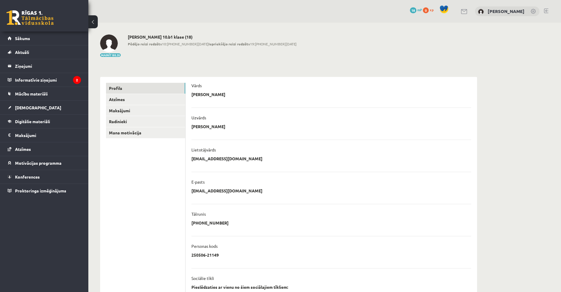
click at [43, 12] on link at bounding box center [29, 17] width 47 height 15
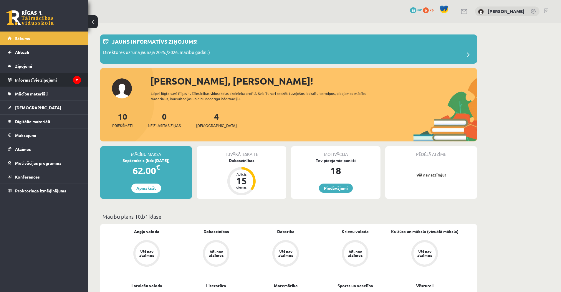
click at [44, 80] on legend "Informatīvie ziņojumi 2" at bounding box center [48, 80] width 66 height 14
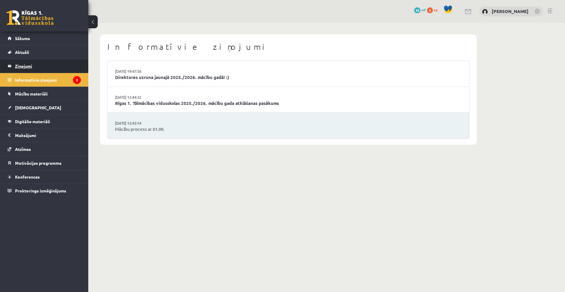
click at [35, 69] on legend "Ziņojumi 0" at bounding box center [48, 66] width 66 height 14
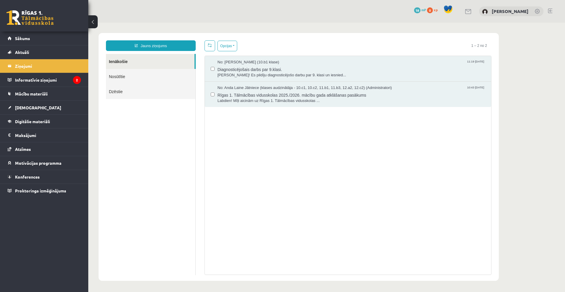
click at [36, 24] on link at bounding box center [29, 17] width 47 height 15
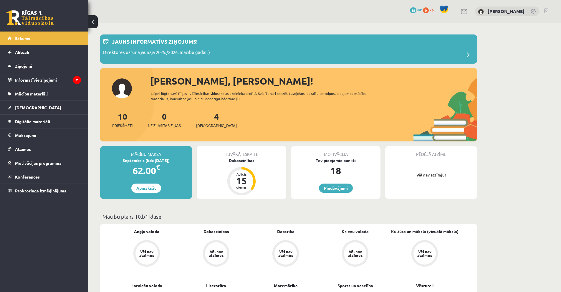
click at [246, 154] on div "Tuvākā ieskaite" at bounding box center [242, 151] width 90 height 11
click at [247, 158] on div "Dabaszinības" at bounding box center [242, 160] width 90 height 6
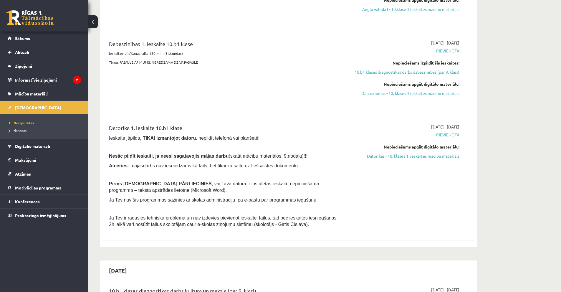
scroll to position [147, 0]
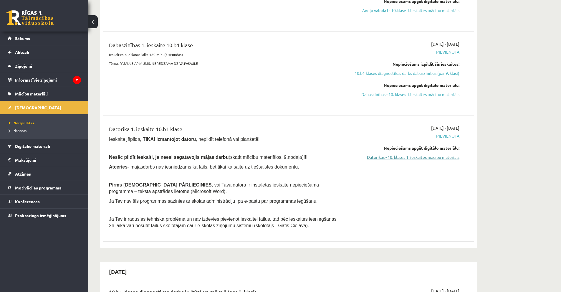
click at [419, 160] on link "Datorikas - 10. klases 1. ieskaites mācību materiāls" at bounding box center [403, 157] width 111 height 6
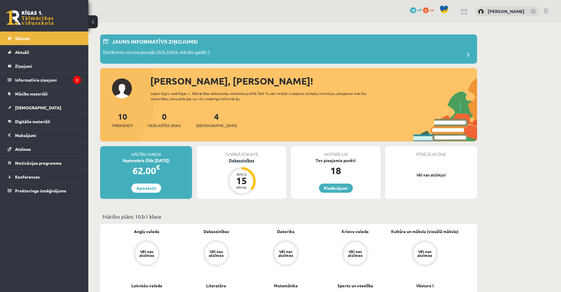
click at [242, 161] on div "Dabaszinības" at bounding box center [242, 160] width 90 height 6
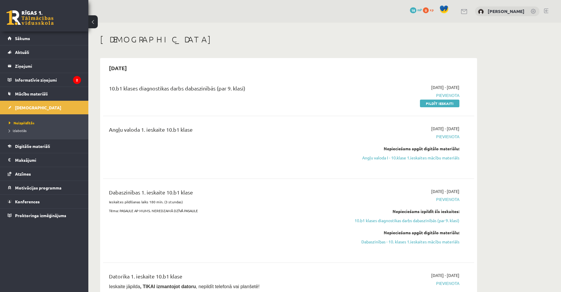
click at [45, 16] on link at bounding box center [29, 17] width 47 height 15
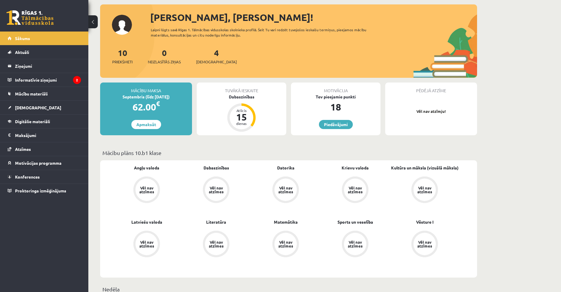
scroll to position [59, 0]
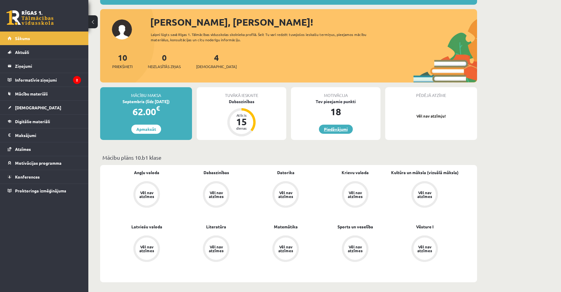
click at [327, 131] on link "Piedāvājumi" at bounding box center [336, 129] width 34 height 9
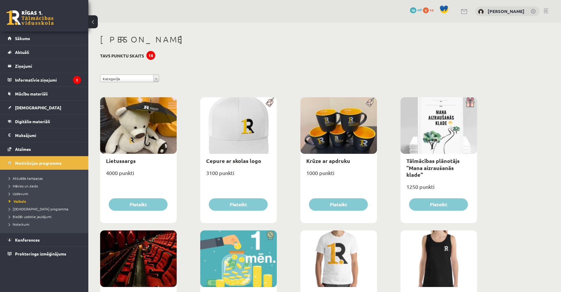
click at [47, 18] on link at bounding box center [29, 17] width 47 height 15
